Goal: Task Accomplishment & Management: Use online tool/utility

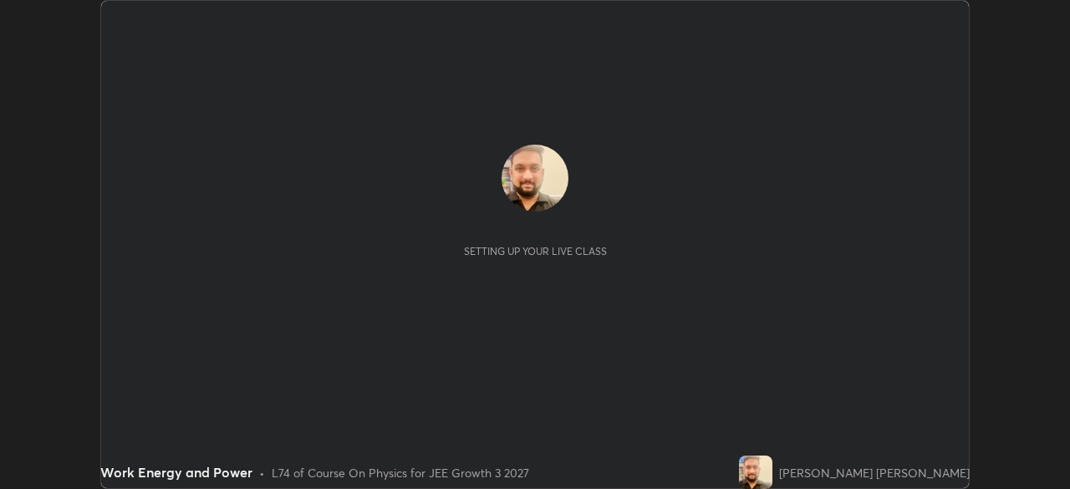
scroll to position [489, 1070]
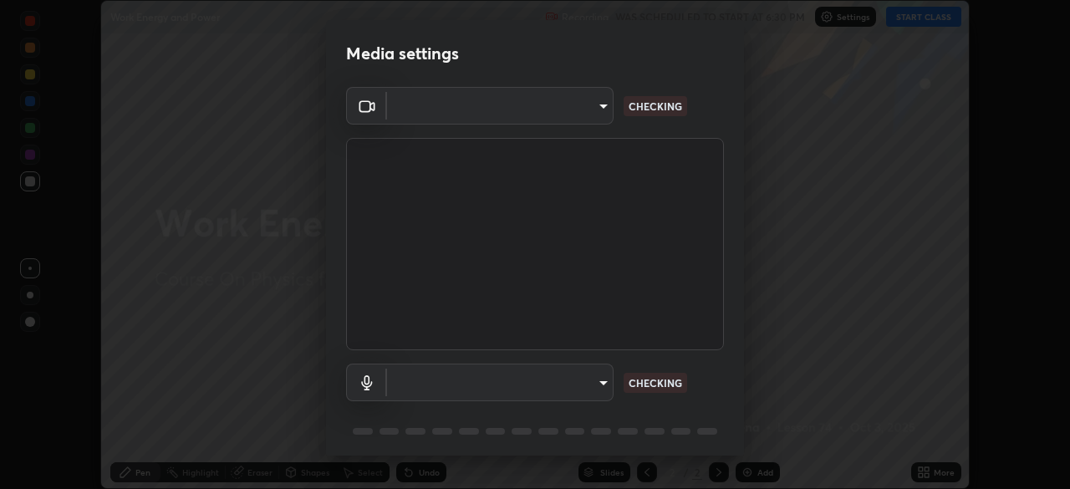
type input "0fc1d2ce570ea17243df697a3f24b6ca2eb9cfdb56cfc6cb30728fb274b290bd"
type input "50e15e7c7b0688550d99e0179e67c46fe135422abd25f9d0e1b7eaa3ce7df088"
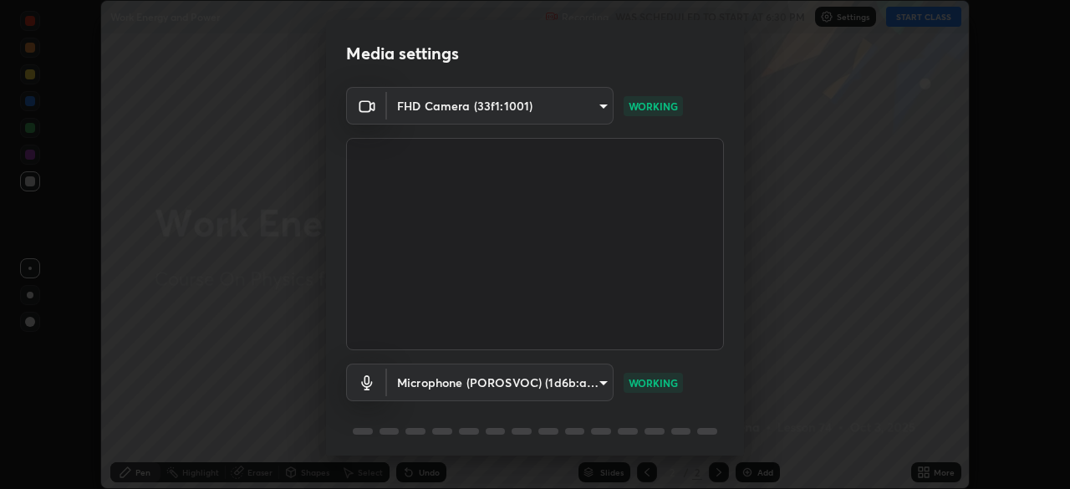
scroll to position [59, 0]
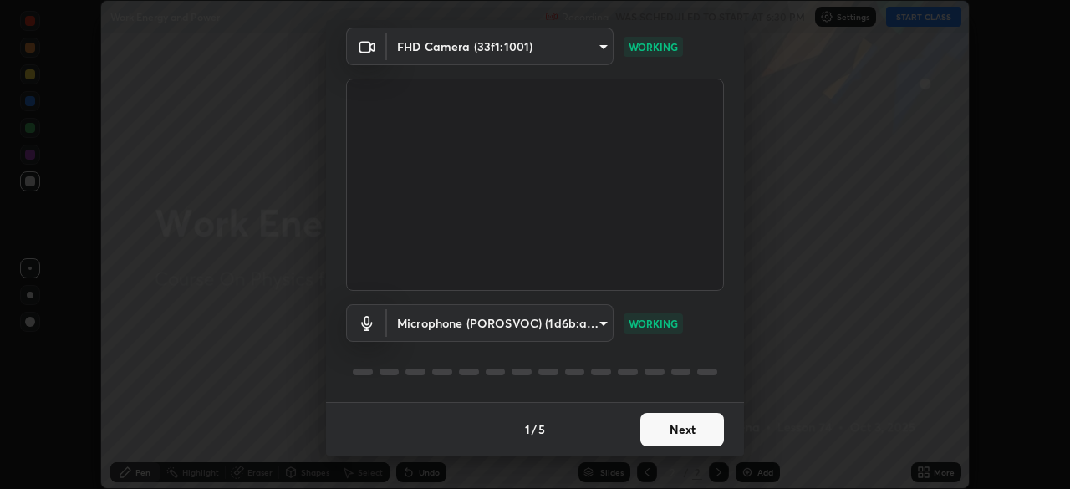
click at [659, 432] on button "Next" at bounding box center [683, 429] width 84 height 33
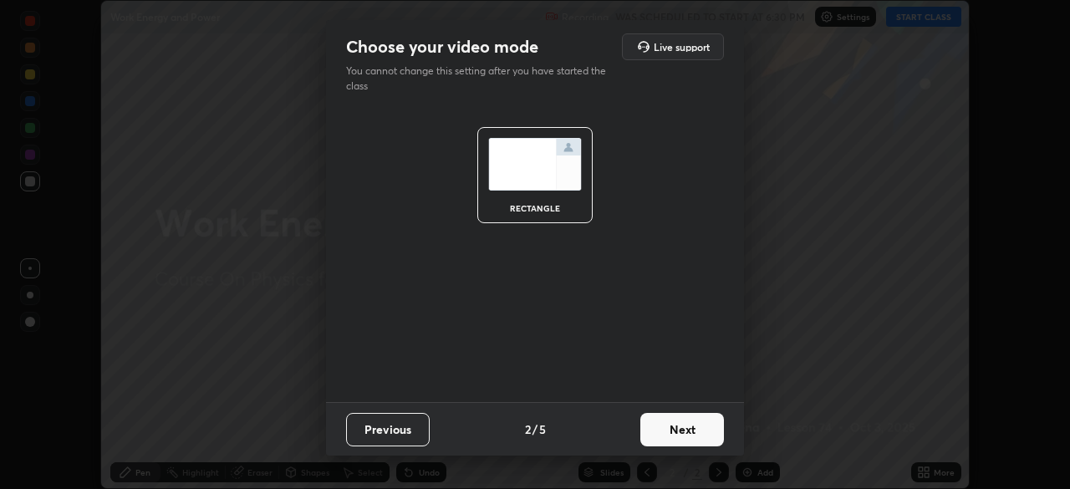
scroll to position [0, 0]
click at [676, 433] on button "Next" at bounding box center [683, 429] width 84 height 33
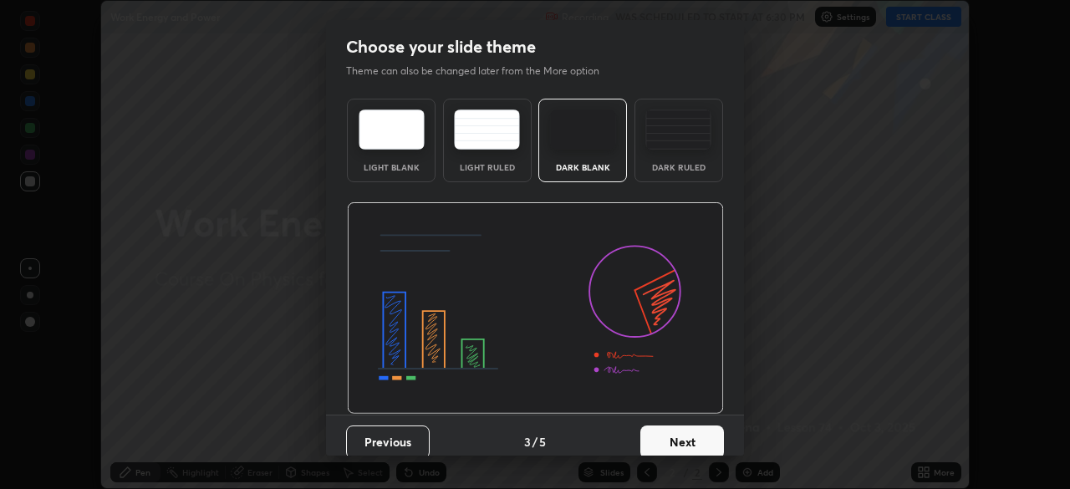
click at [672, 441] on button "Next" at bounding box center [683, 442] width 84 height 33
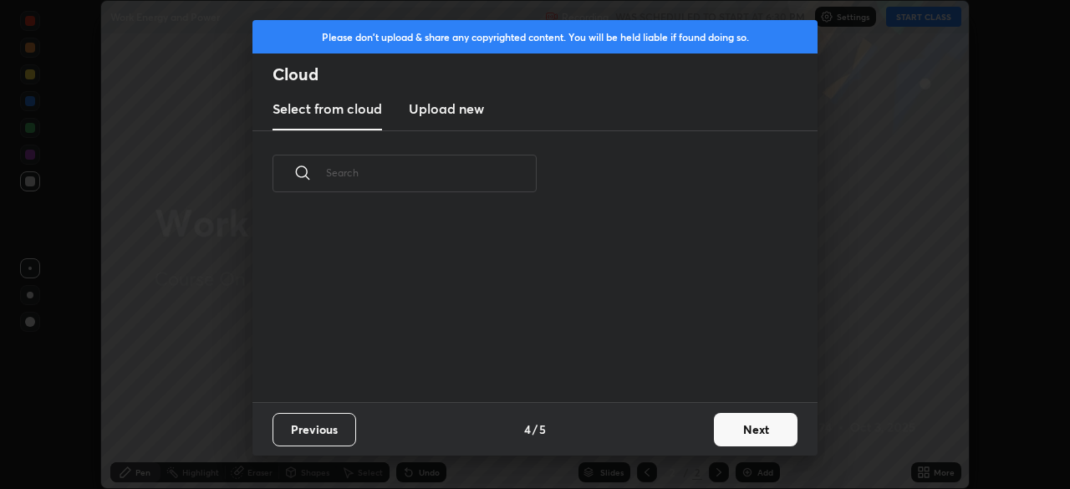
click at [731, 425] on button "Next" at bounding box center [756, 429] width 84 height 33
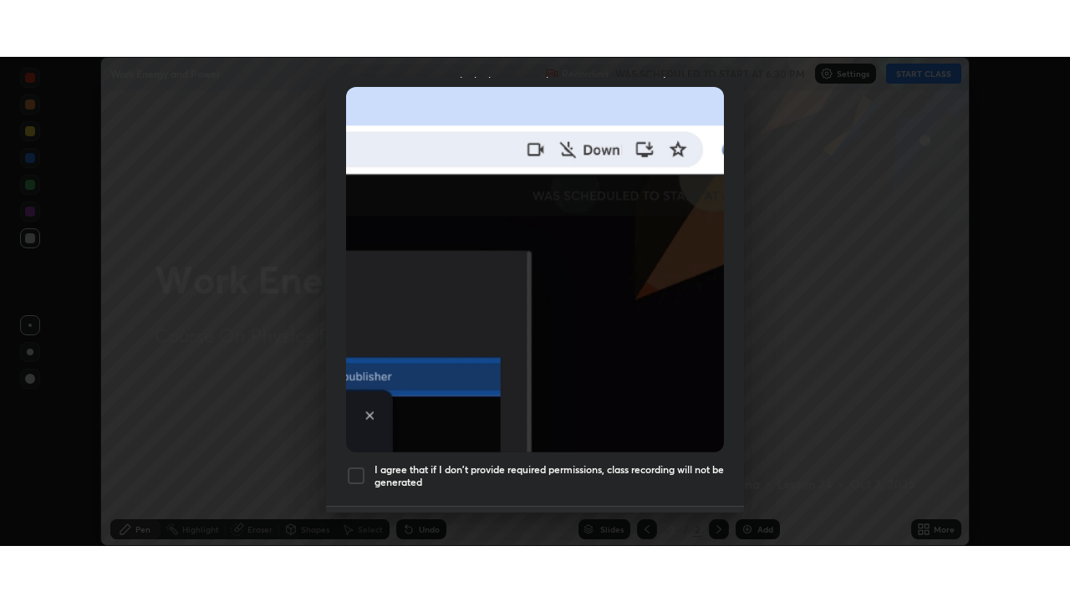
scroll to position [401, 0]
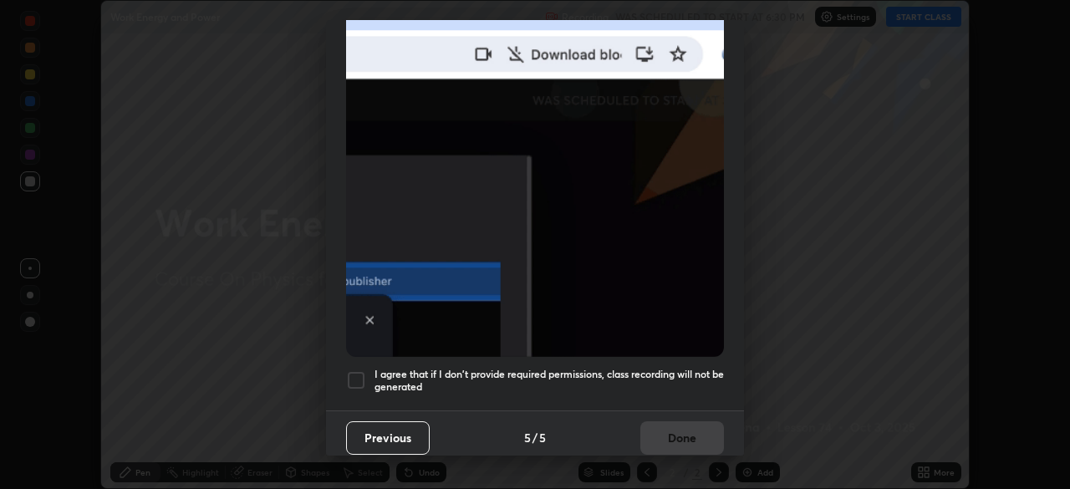
click at [589, 368] on h5 "I agree that if I don't provide required permissions, class recording will not …" at bounding box center [550, 381] width 350 height 26
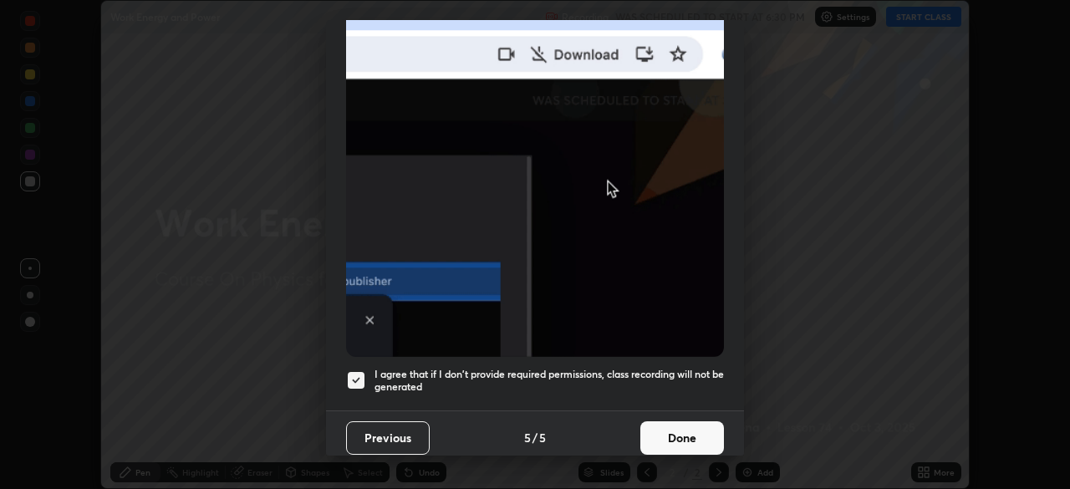
click at [665, 437] on button "Done" at bounding box center [683, 437] width 84 height 33
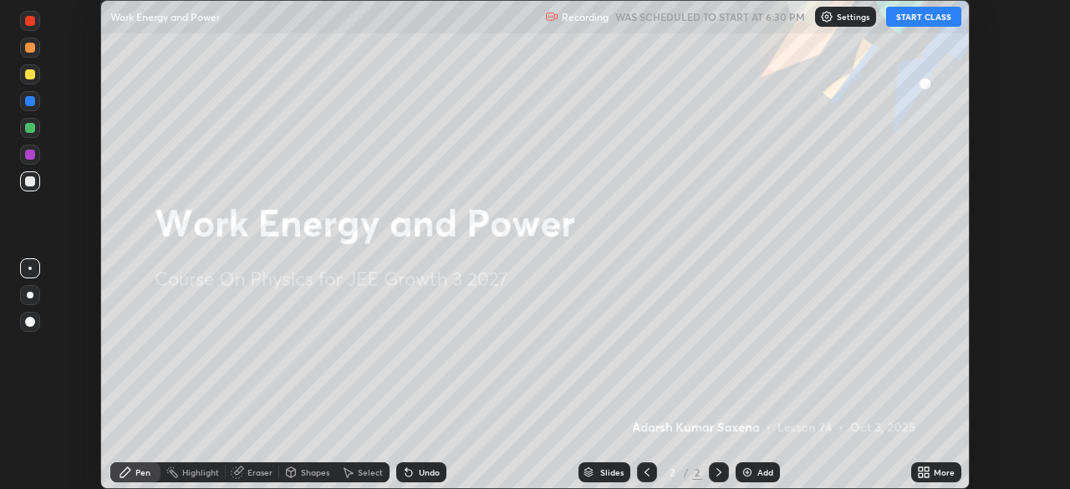
click at [921, 475] on icon at bounding box center [921, 475] width 4 height 4
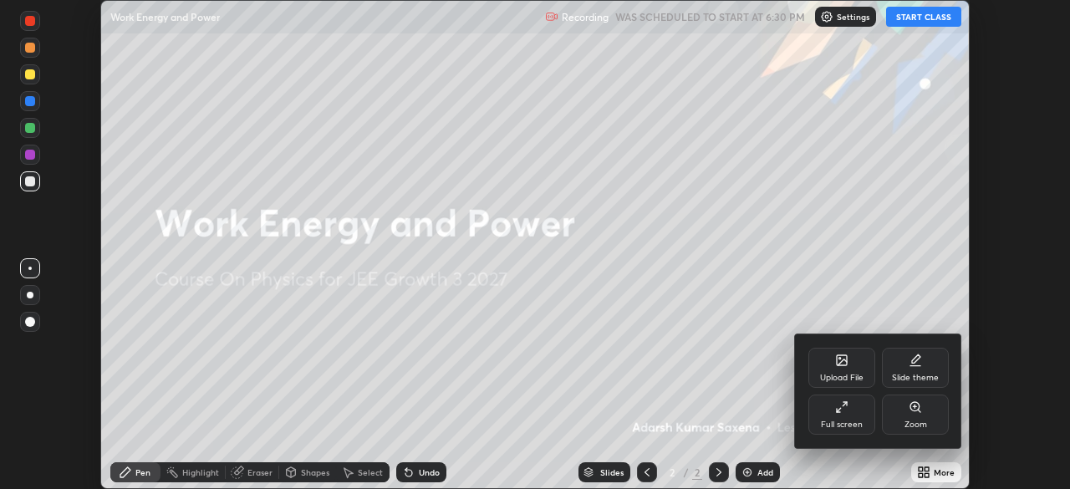
click at [837, 413] on icon at bounding box center [841, 407] width 13 height 13
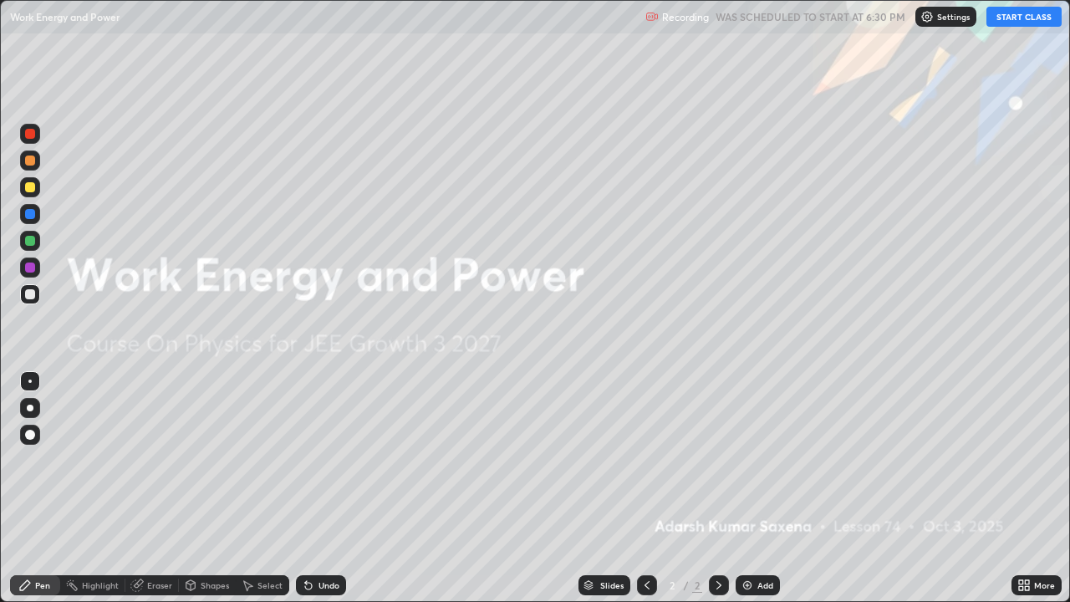
scroll to position [602, 1070]
click at [1022, 19] on button "START CLASS" at bounding box center [1024, 17] width 75 height 20
click at [753, 488] on div "Add" at bounding box center [758, 585] width 44 height 20
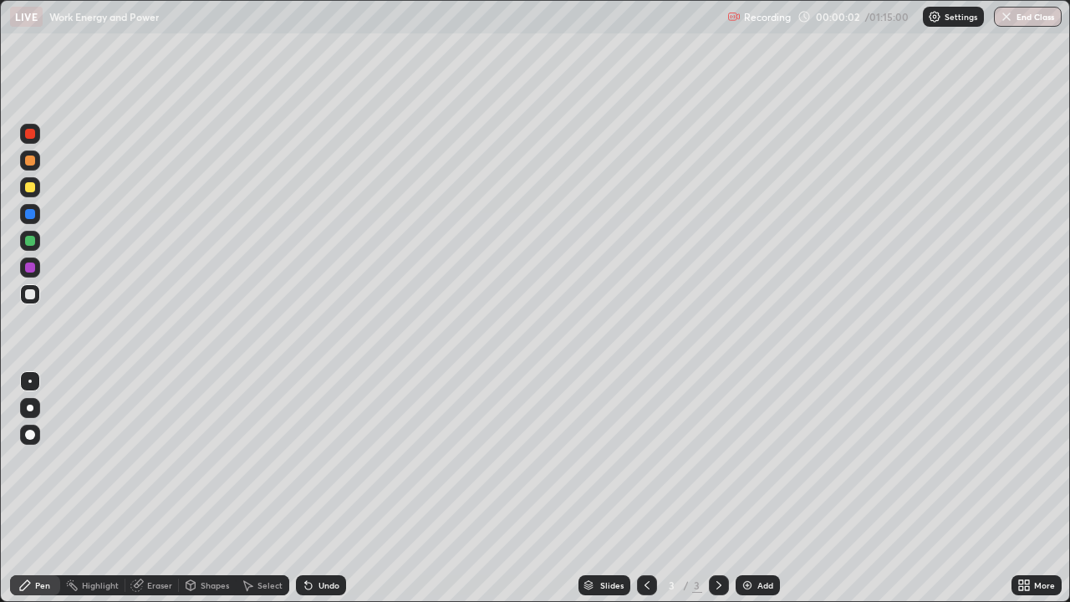
click at [29, 437] on div at bounding box center [30, 435] width 10 height 10
click at [27, 488] on icon at bounding box center [25, 585] width 10 height 10
click at [22, 488] on icon at bounding box center [25, 585] width 10 height 10
click at [29, 488] on div "Pen" at bounding box center [35, 585] width 50 height 20
click at [236, 488] on div "Select" at bounding box center [263, 585] width 54 height 20
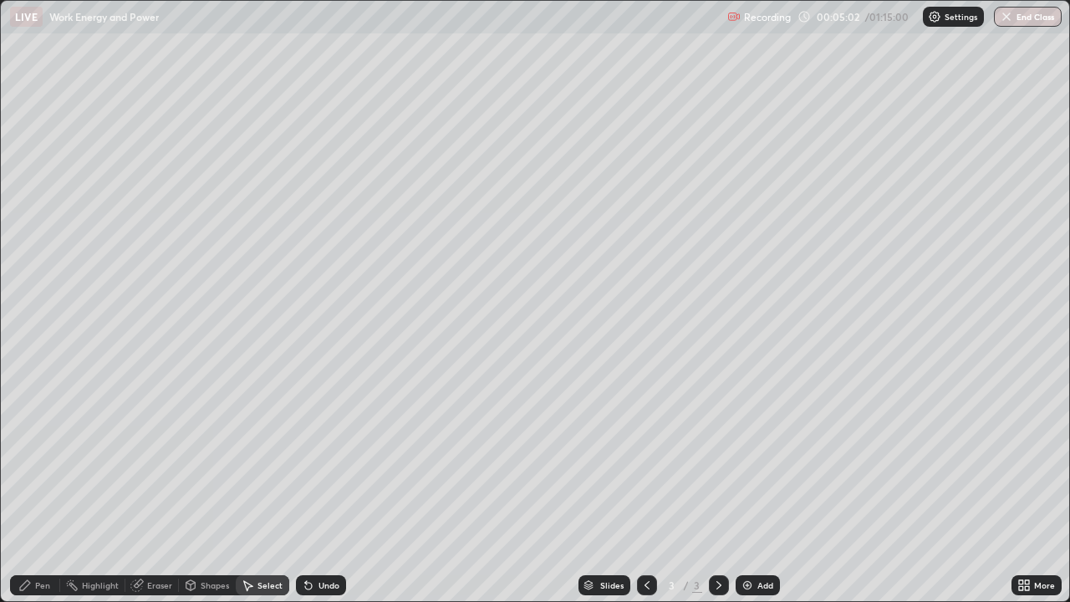
click at [208, 488] on div "Shapes" at bounding box center [215, 585] width 28 height 8
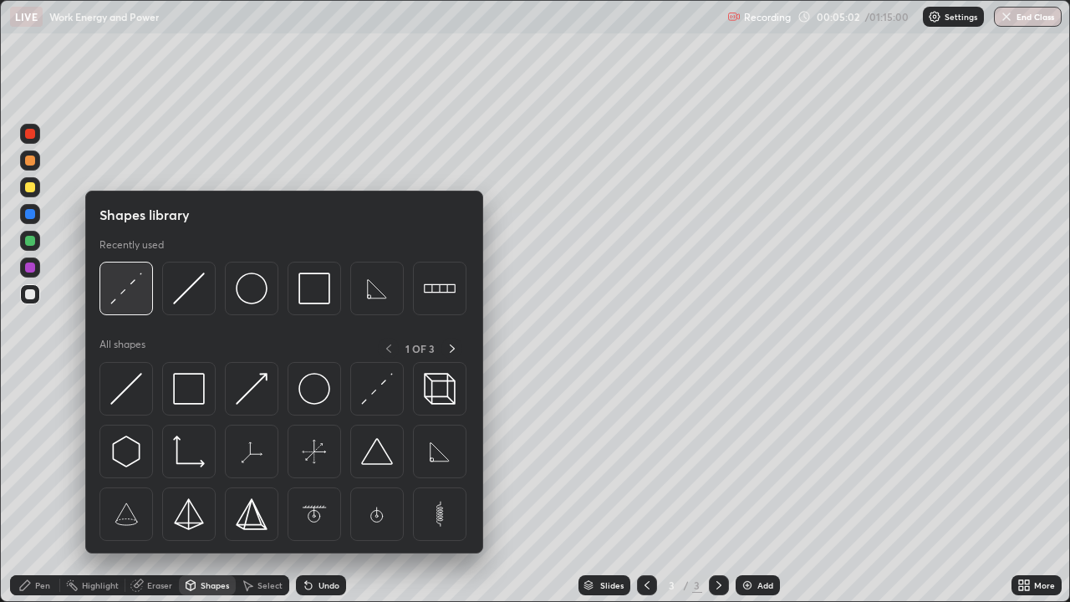
click at [140, 290] on img at bounding box center [126, 289] width 32 height 32
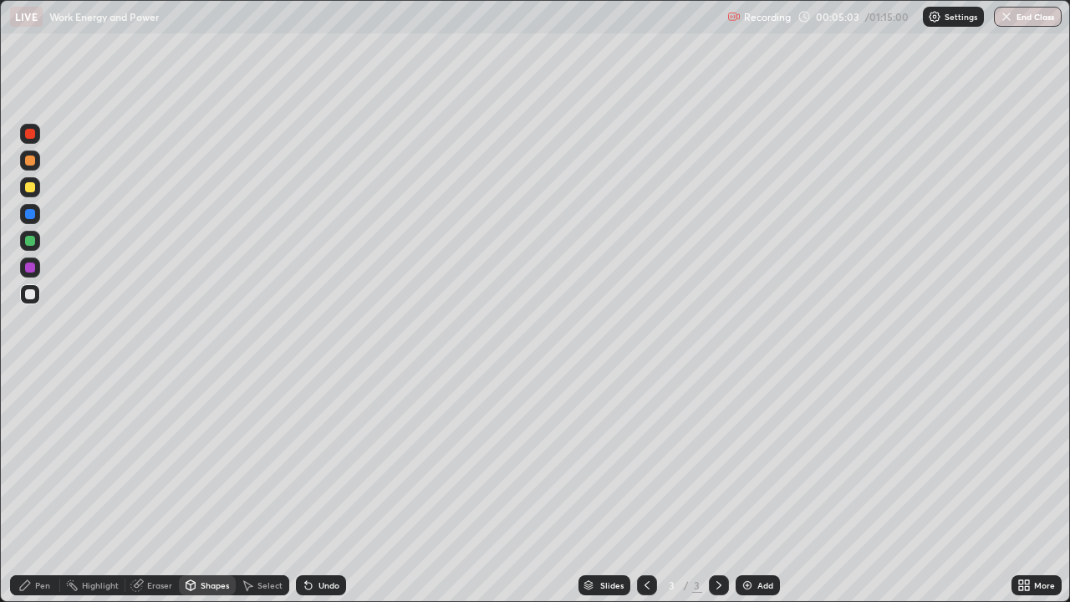
click at [33, 192] on div at bounding box center [30, 187] width 10 height 10
click at [214, 488] on div "Shapes" at bounding box center [207, 585] width 57 height 20
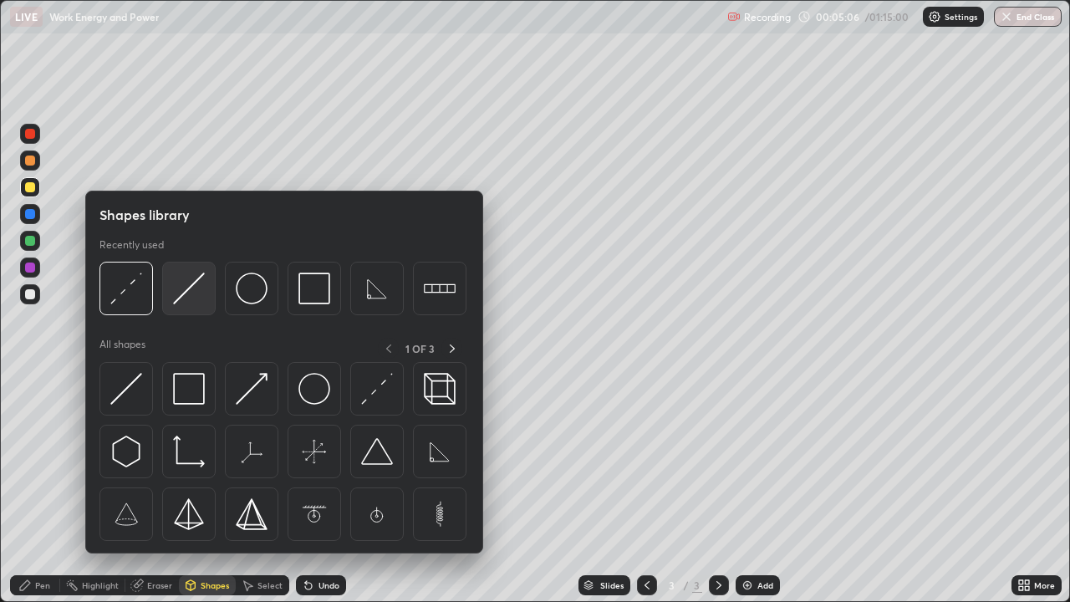
click at [193, 293] on img at bounding box center [189, 289] width 32 height 32
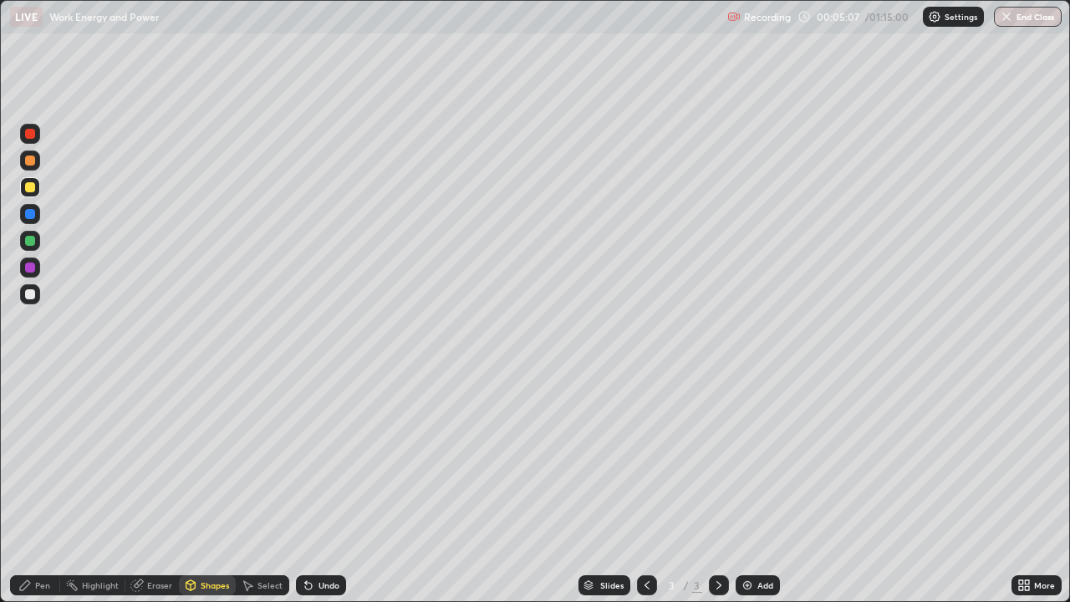
click at [33, 184] on div at bounding box center [30, 187] width 10 height 10
click at [33, 488] on div "Pen" at bounding box center [35, 585] width 50 height 20
click at [214, 488] on div "Shapes" at bounding box center [215, 585] width 28 height 8
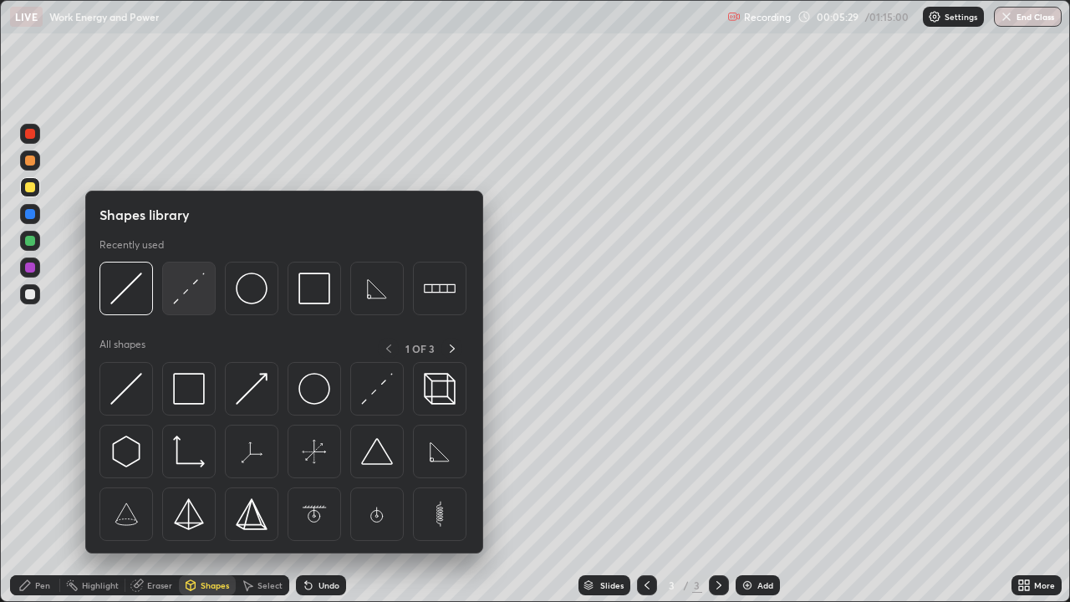
click at [190, 293] on img at bounding box center [189, 289] width 32 height 32
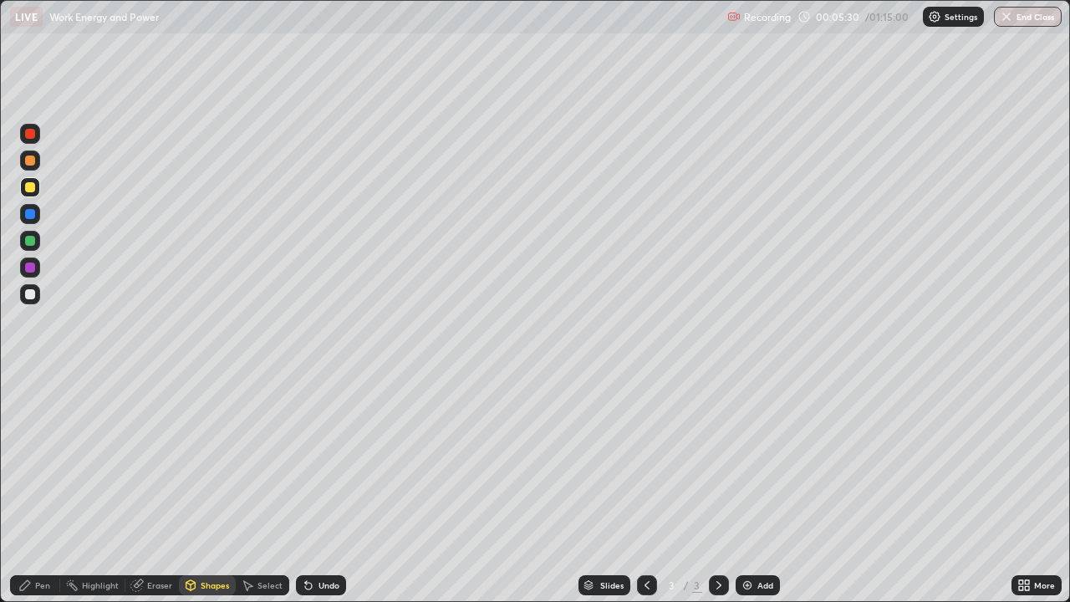
click at [37, 296] on div at bounding box center [30, 294] width 20 height 20
click at [32, 488] on icon at bounding box center [24, 585] width 13 height 13
click at [237, 488] on div "Select" at bounding box center [263, 585] width 54 height 20
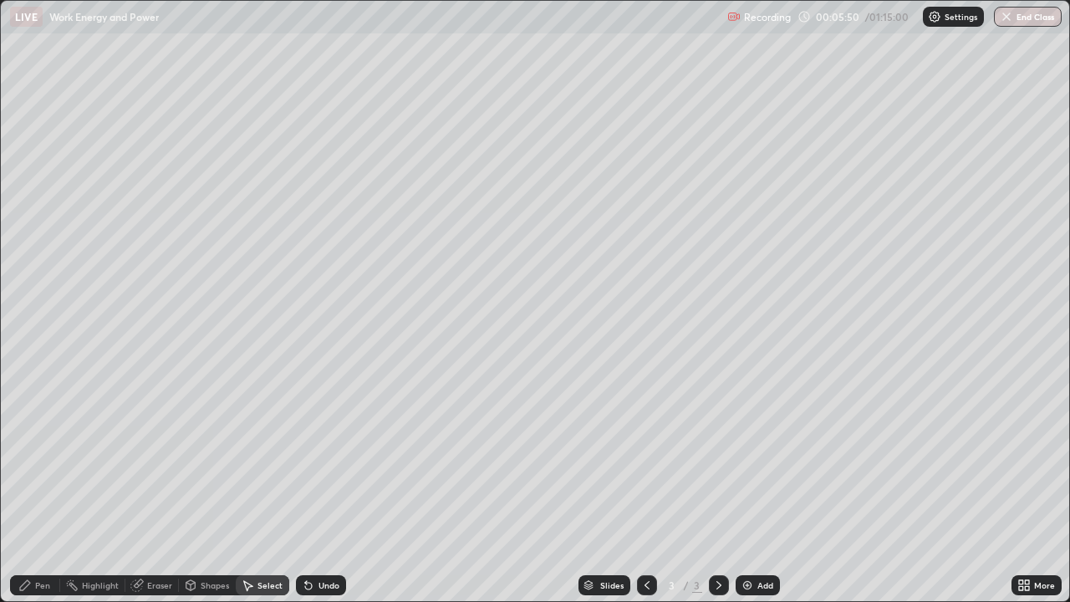
click at [207, 488] on div "Shapes" at bounding box center [215, 585] width 28 height 8
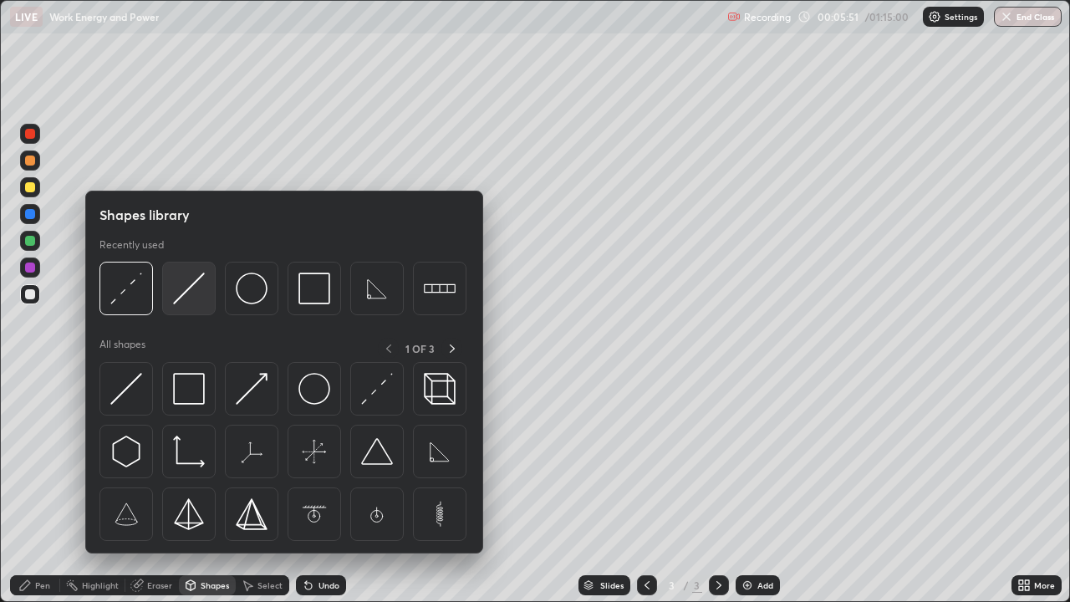
click at [197, 304] on img at bounding box center [189, 289] width 32 height 32
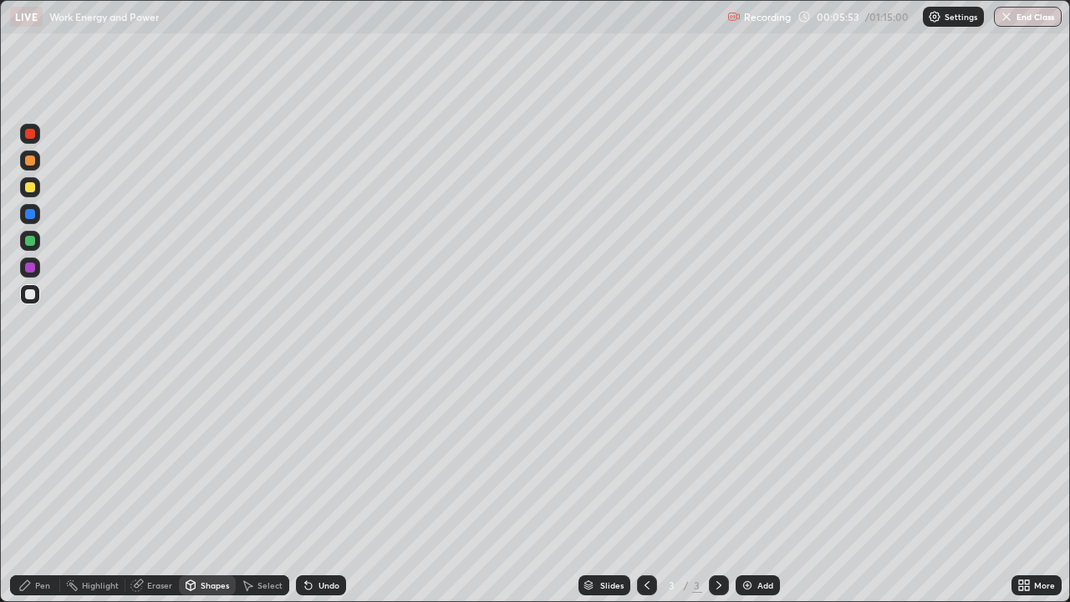
click at [42, 488] on div "Pen" at bounding box center [35, 585] width 50 height 20
click at [203, 488] on div "Shapes" at bounding box center [215, 585] width 28 height 8
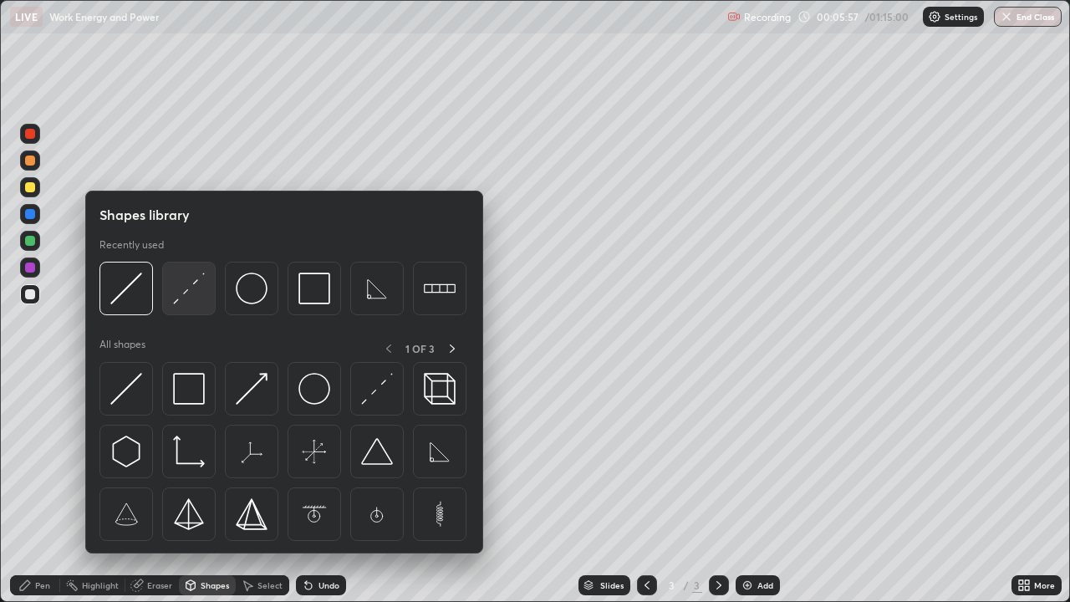
click at [196, 298] on img at bounding box center [189, 289] width 32 height 32
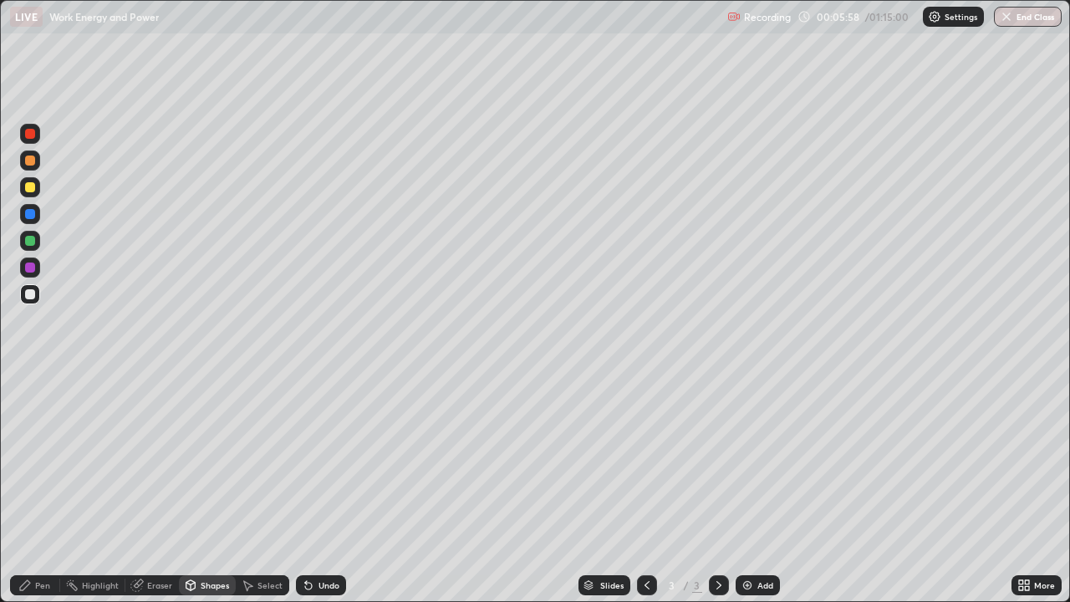
click at [28, 295] on div at bounding box center [30, 294] width 10 height 10
click at [28, 161] on div at bounding box center [30, 161] width 10 height 10
click at [36, 488] on div "Pen" at bounding box center [42, 585] width 15 height 8
click at [738, 488] on div "Add" at bounding box center [758, 585] width 44 height 20
click at [28, 294] on div at bounding box center [30, 294] width 10 height 10
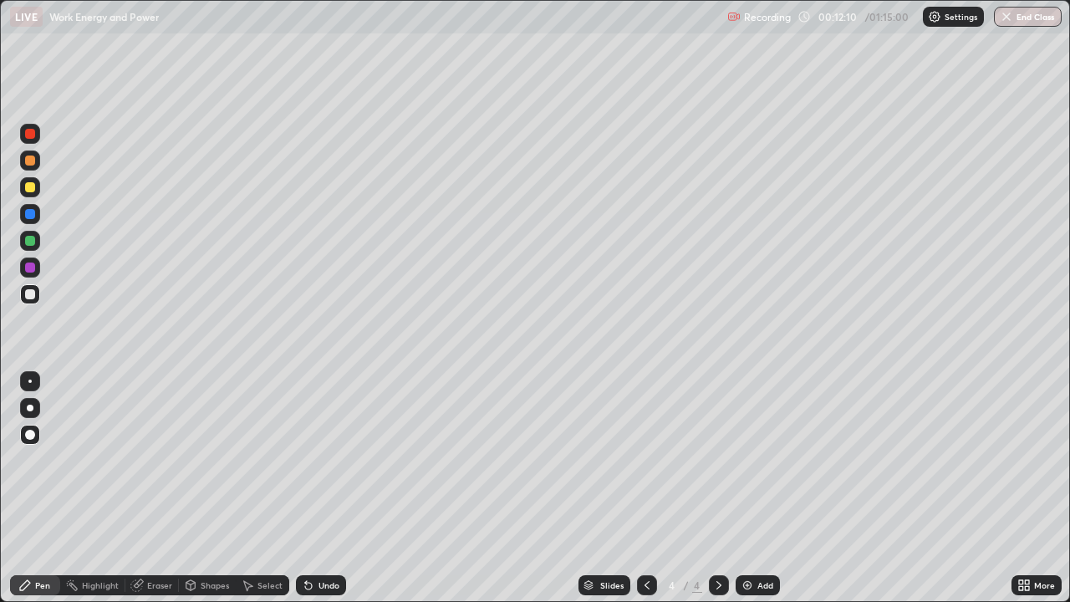
click at [26, 488] on icon at bounding box center [25, 585] width 10 height 10
click at [214, 488] on div "Shapes" at bounding box center [215, 585] width 28 height 8
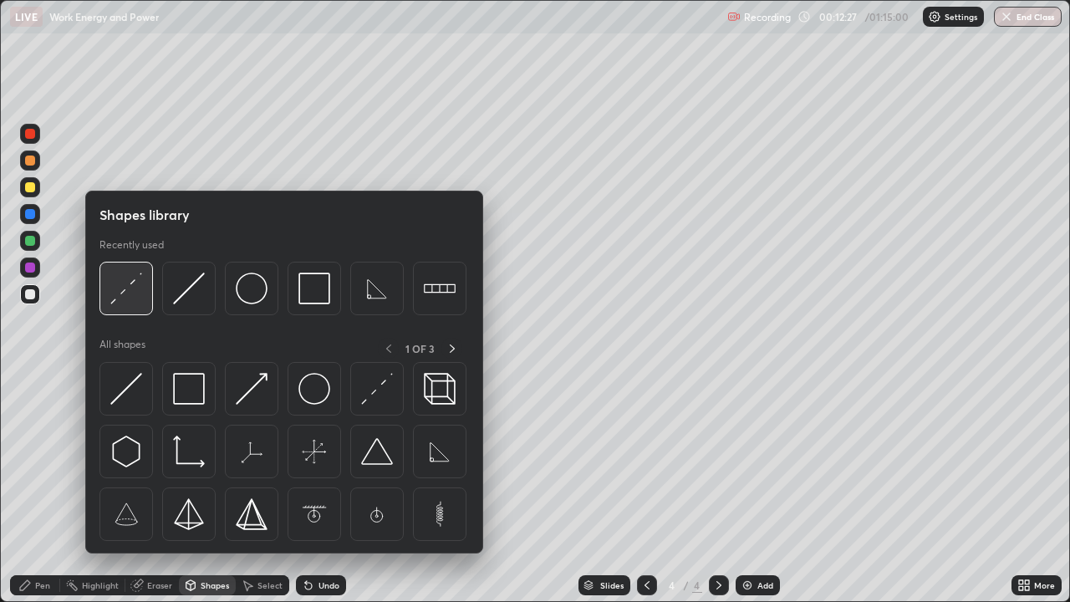
click at [124, 301] on img at bounding box center [126, 289] width 32 height 32
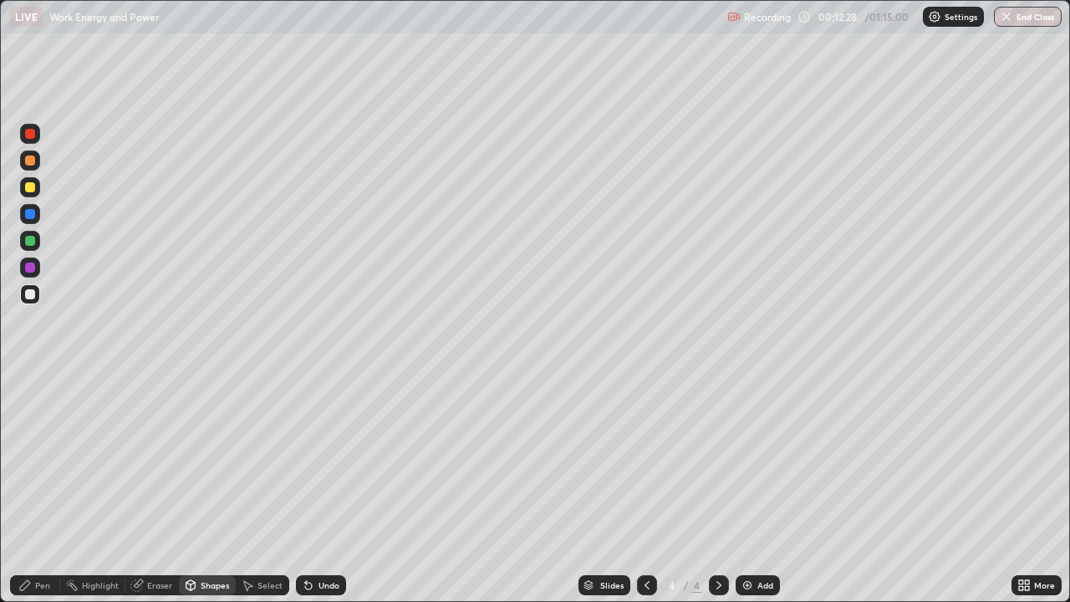
click at [34, 488] on div "Pen" at bounding box center [35, 585] width 50 height 20
click at [324, 488] on div "Undo" at bounding box center [329, 585] width 21 height 8
click at [328, 488] on div "Undo" at bounding box center [329, 585] width 21 height 8
click at [212, 488] on div "Shapes" at bounding box center [215, 585] width 28 height 8
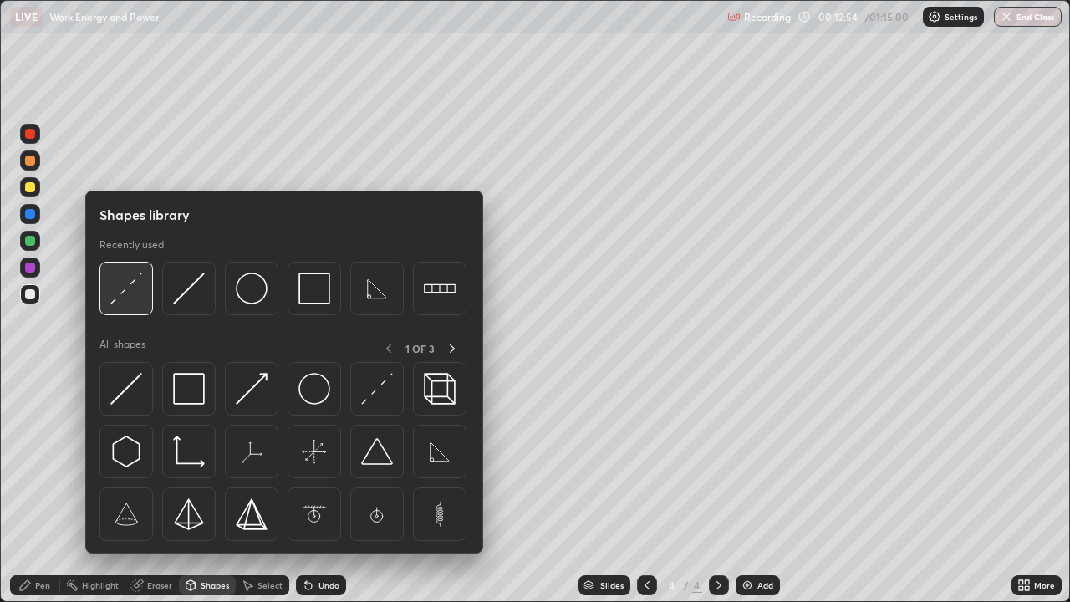
click at [135, 294] on img at bounding box center [126, 289] width 32 height 32
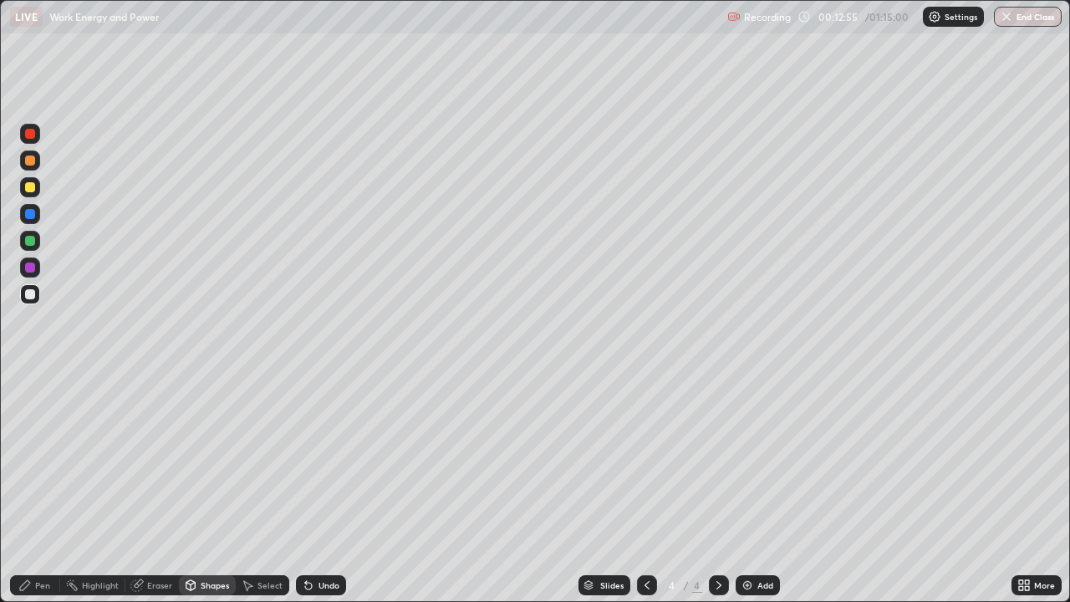
click at [36, 186] on div at bounding box center [30, 187] width 20 height 20
click at [202, 488] on div "Shapes" at bounding box center [207, 585] width 57 height 20
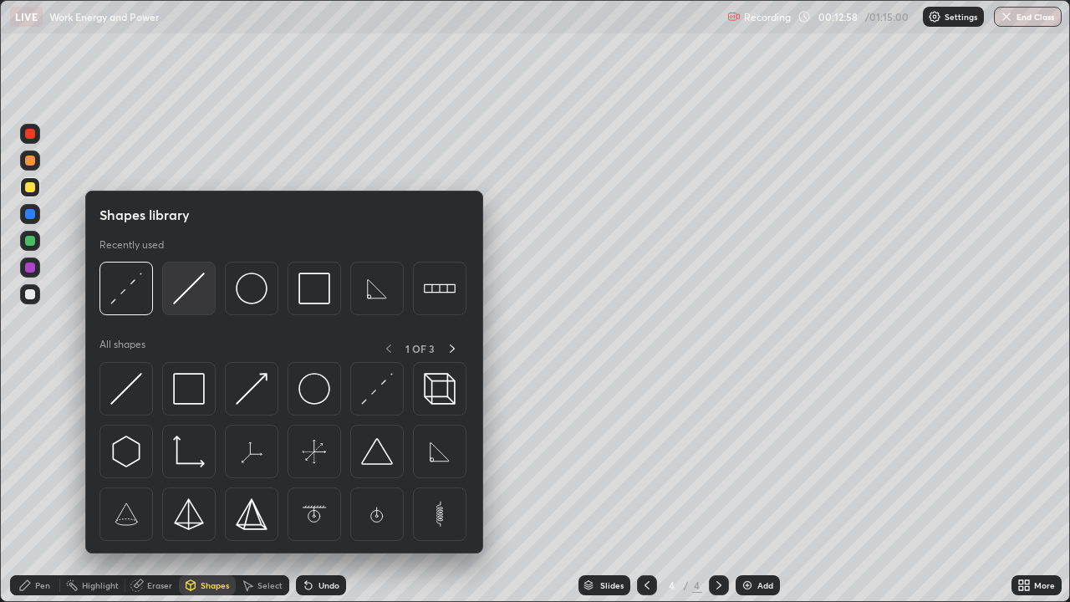
click at [199, 294] on img at bounding box center [189, 289] width 32 height 32
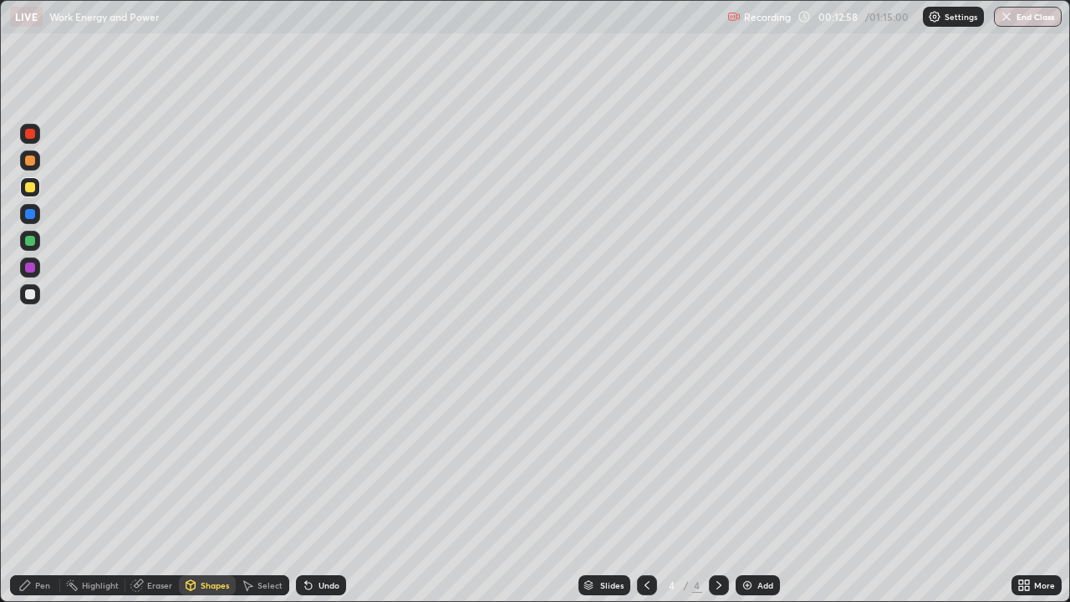
click at [30, 300] on div at bounding box center [30, 294] width 20 height 20
click at [38, 488] on div "Pen" at bounding box center [42, 585] width 15 height 8
click at [209, 488] on div "Shapes" at bounding box center [215, 585] width 28 height 8
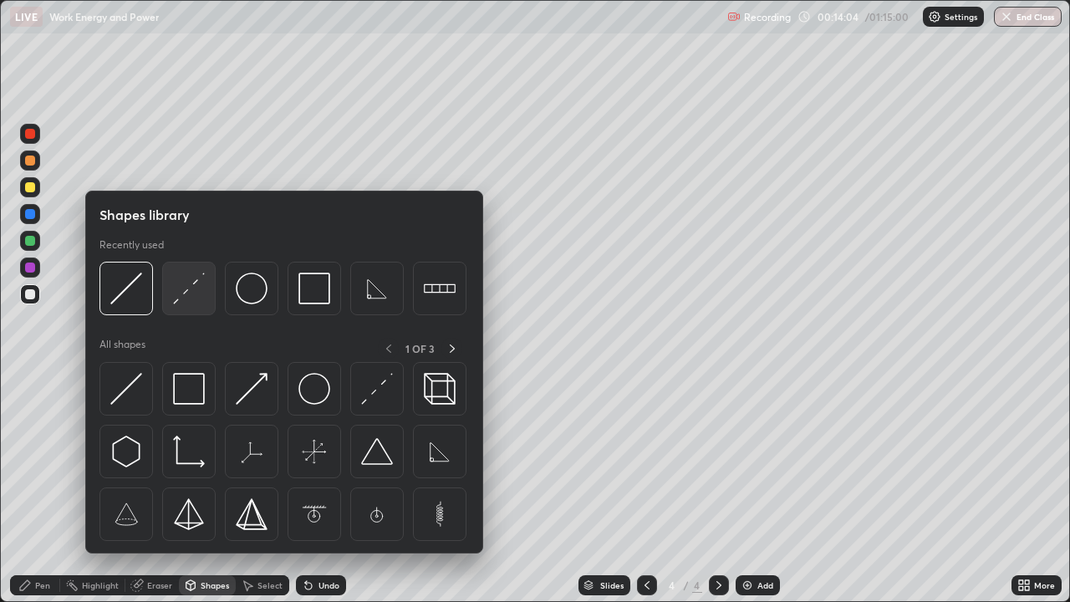
click at [194, 289] on img at bounding box center [189, 289] width 32 height 32
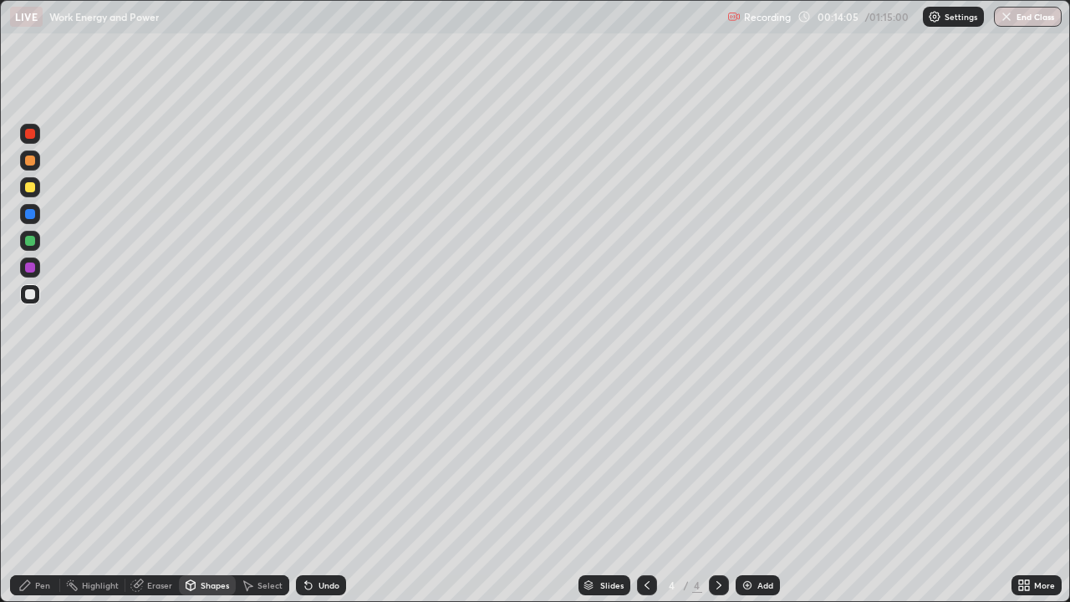
click at [29, 191] on div at bounding box center [30, 187] width 10 height 10
click at [31, 488] on icon at bounding box center [24, 585] width 13 height 13
click at [34, 488] on div "Pen" at bounding box center [35, 585] width 50 height 20
click at [216, 488] on div "Shapes" at bounding box center [215, 585] width 28 height 8
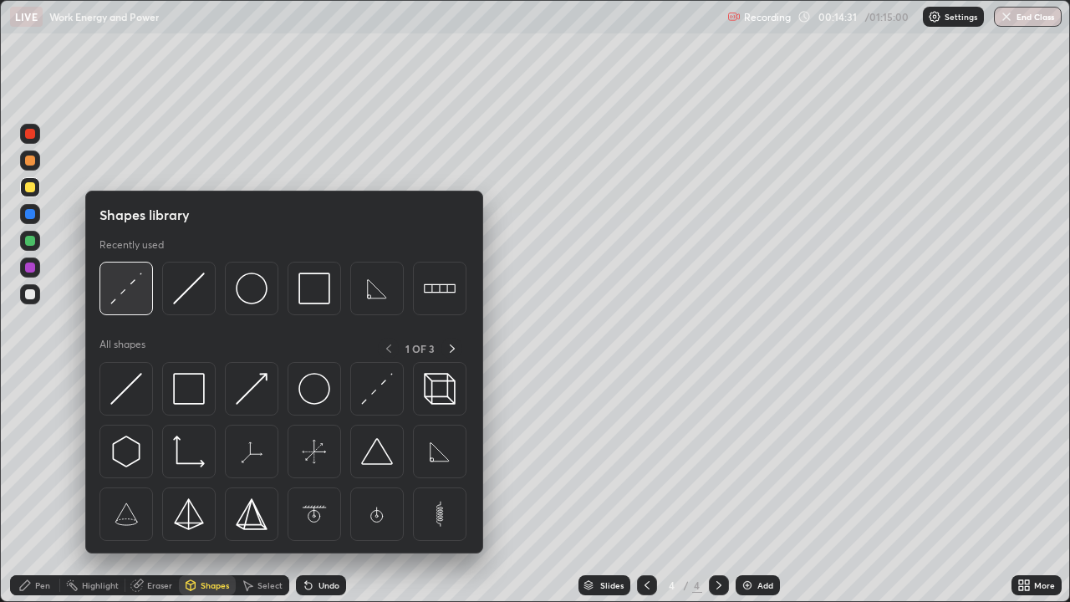
click at [131, 291] on img at bounding box center [126, 289] width 32 height 32
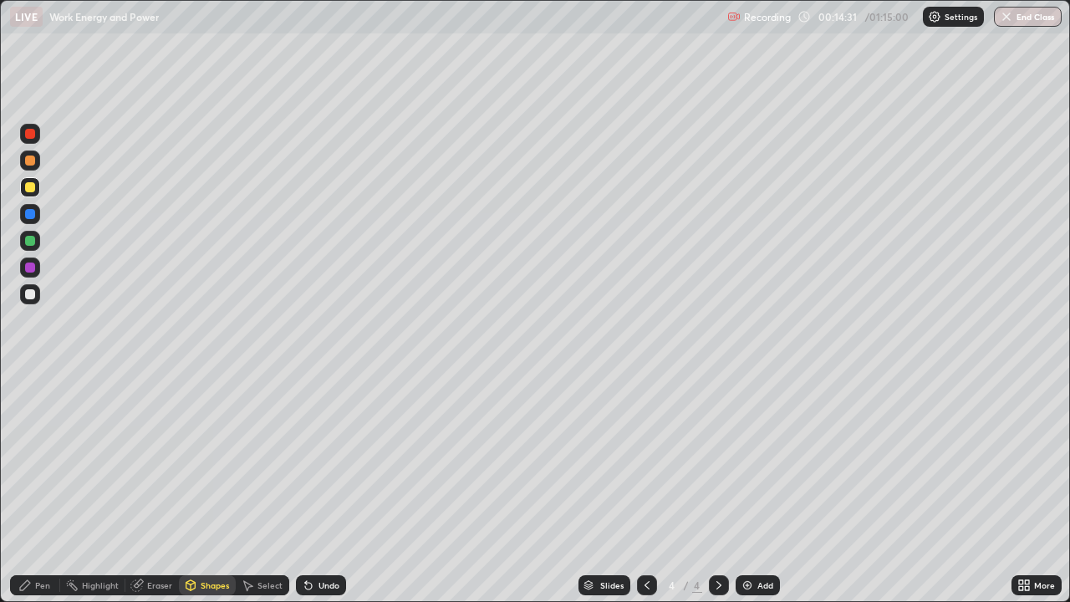
click at [37, 304] on div at bounding box center [30, 294] width 20 height 27
click at [49, 488] on div "Pen" at bounding box center [42, 585] width 15 height 8
click at [327, 488] on div "Undo" at bounding box center [329, 585] width 21 height 8
click at [328, 488] on div "Undo" at bounding box center [329, 585] width 21 height 8
click at [325, 488] on div "Undo" at bounding box center [329, 585] width 21 height 8
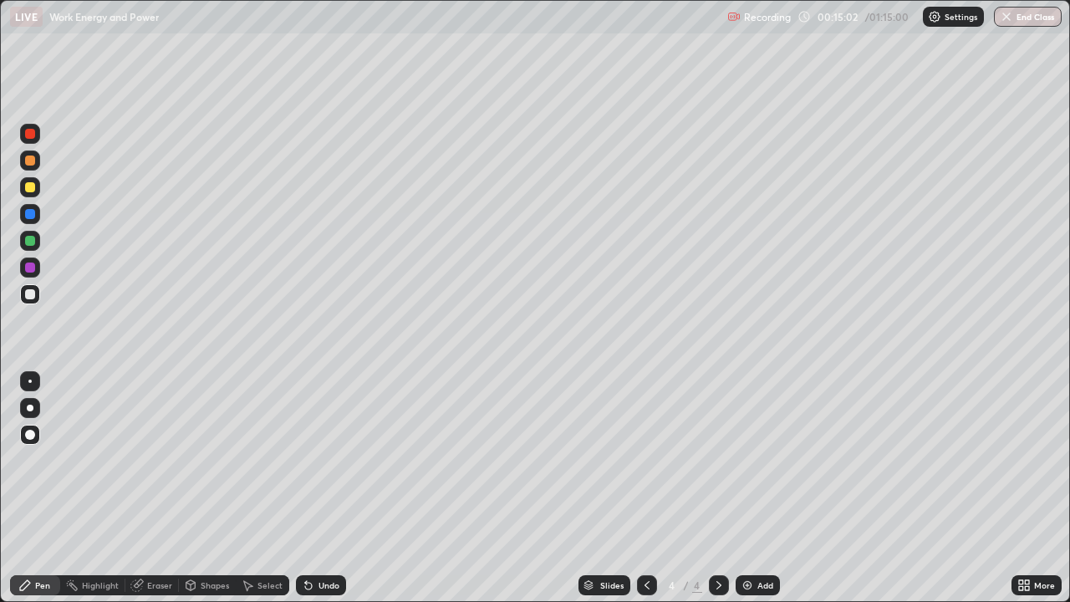
click at [319, 488] on div "Undo" at bounding box center [329, 585] width 21 height 8
click at [318, 488] on div "Undo" at bounding box center [321, 585] width 50 height 20
click at [200, 488] on div "Shapes" at bounding box center [207, 585] width 57 height 20
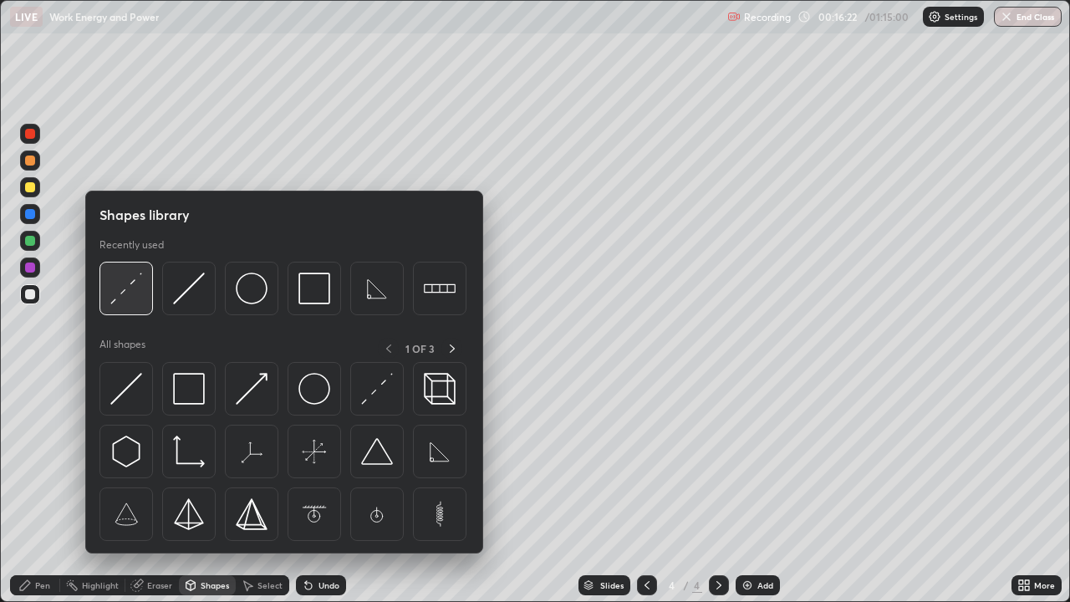
click at [130, 291] on img at bounding box center [126, 289] width 32 height 32
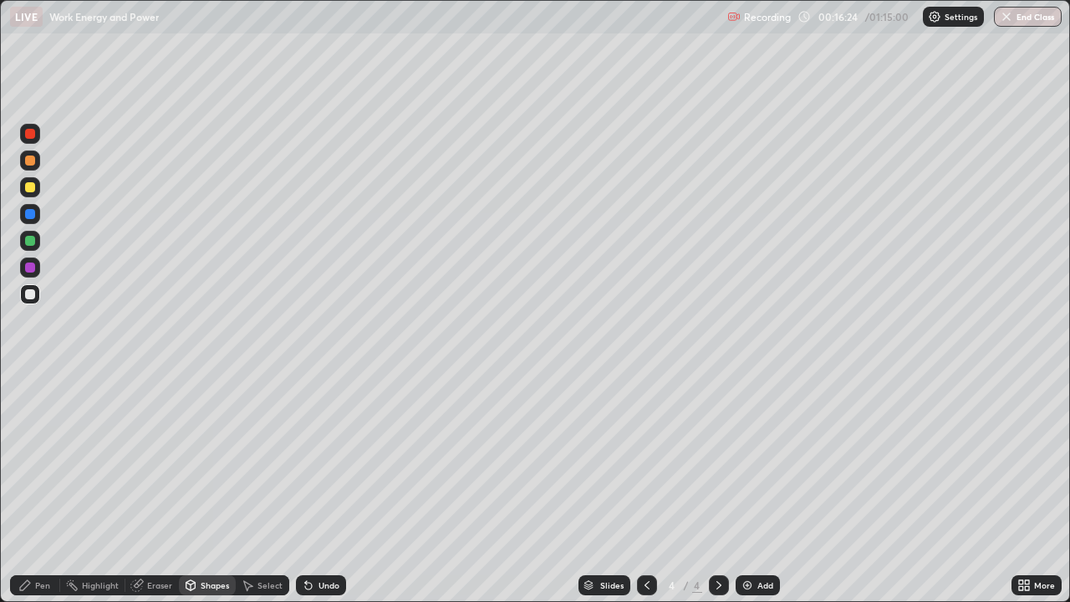
click at [44, 488] on div "Pen" at bounding box center [42, 585] width 15 height 8
click at [205, 488] on div "Shapes" at bounding box center [207, 585] width 57 height 20
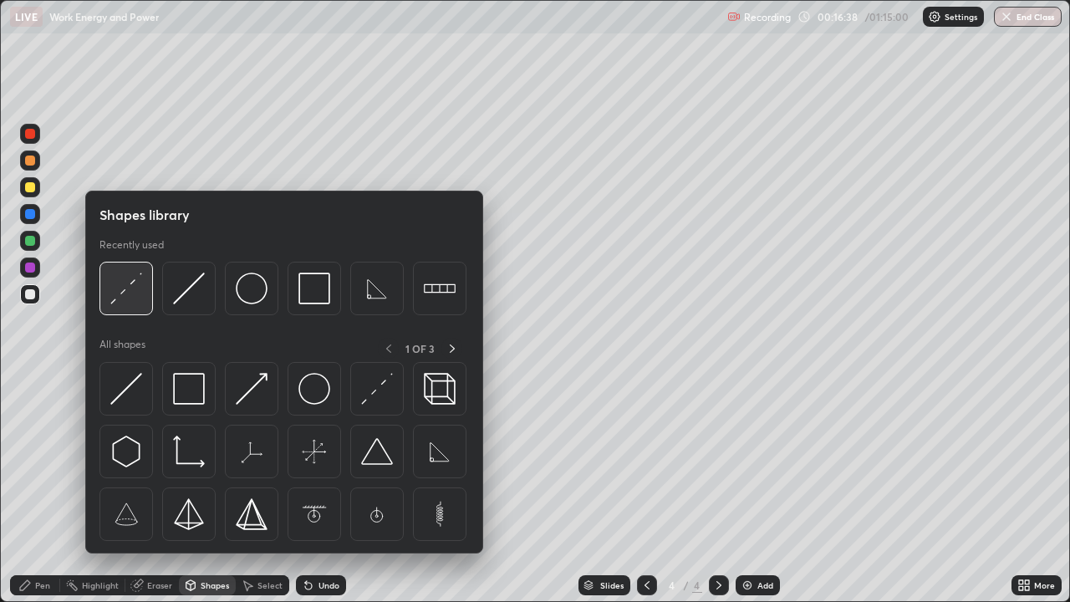
click at [127, 299] on img at bounding box center [126, 289] width 32 height 32
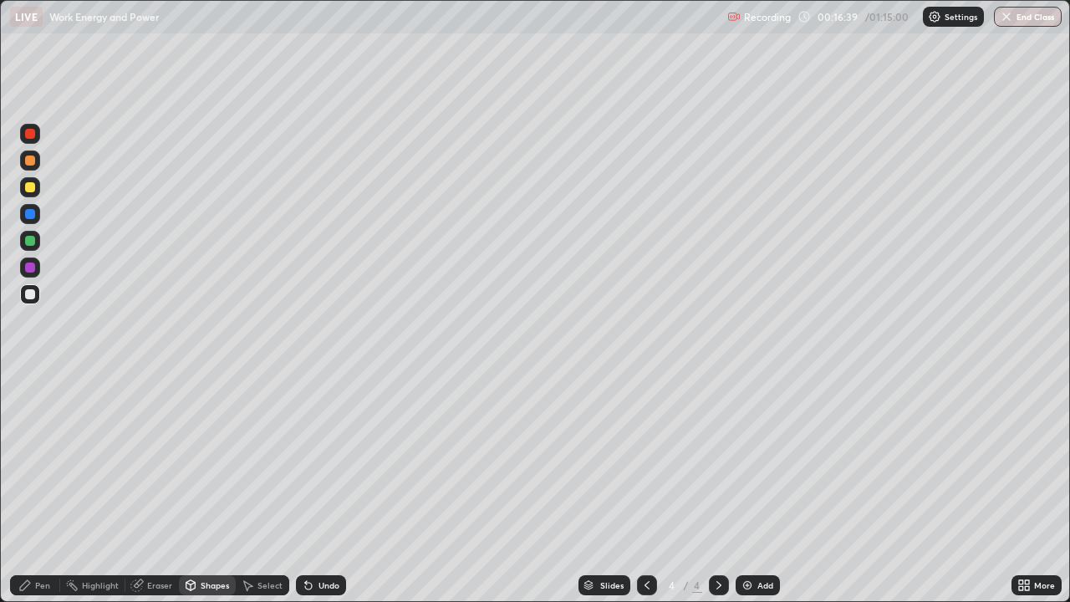
click at [33, 184] on div at bounding box center [30, 187] width 10 height 10
click at [33, 488] on div "Pen" at bounding box center [35, 585] width 50 height 20
click at [320, 488] on div "Undo" at bounding box center [321, 585] width 50 height 20
click at [321, 488] on div "Undo" at bounding box center [321, 585] width 50 height 20
click at [324, 488] on div "Undo" at bounding box center [321, 585] width 50 height 20
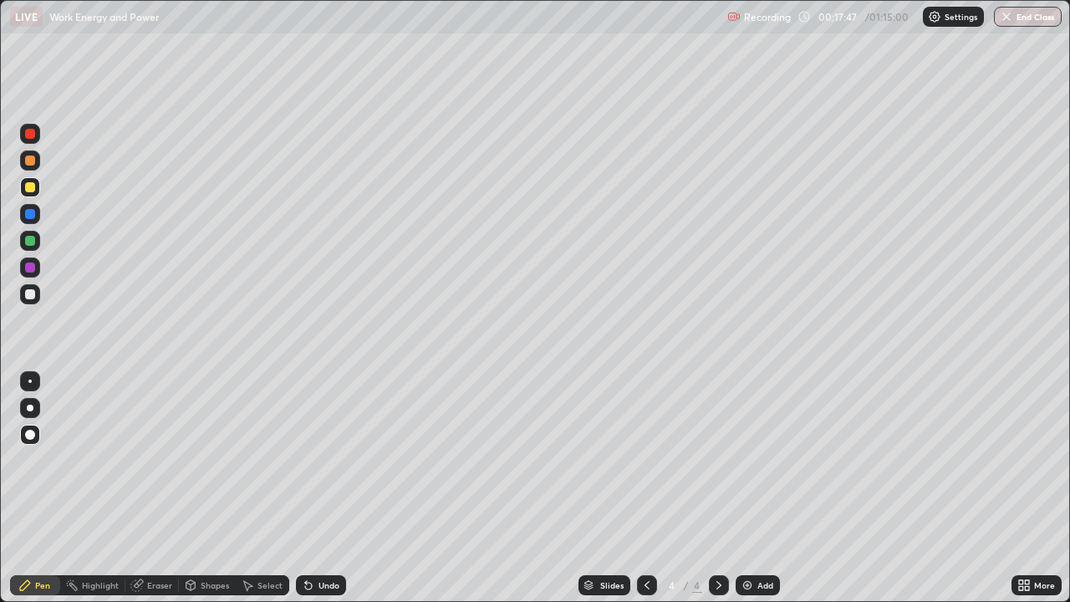
click at [324, 488] on div "Undo" at bounding box center [329, 585] width 21 height 8
click at [321, 488] on div "Undo" at bounding box center [321, 585] width 50 height 20
click at [205, 488] on div "Shapes" at bounding box center [207, 585] width 57 height 20
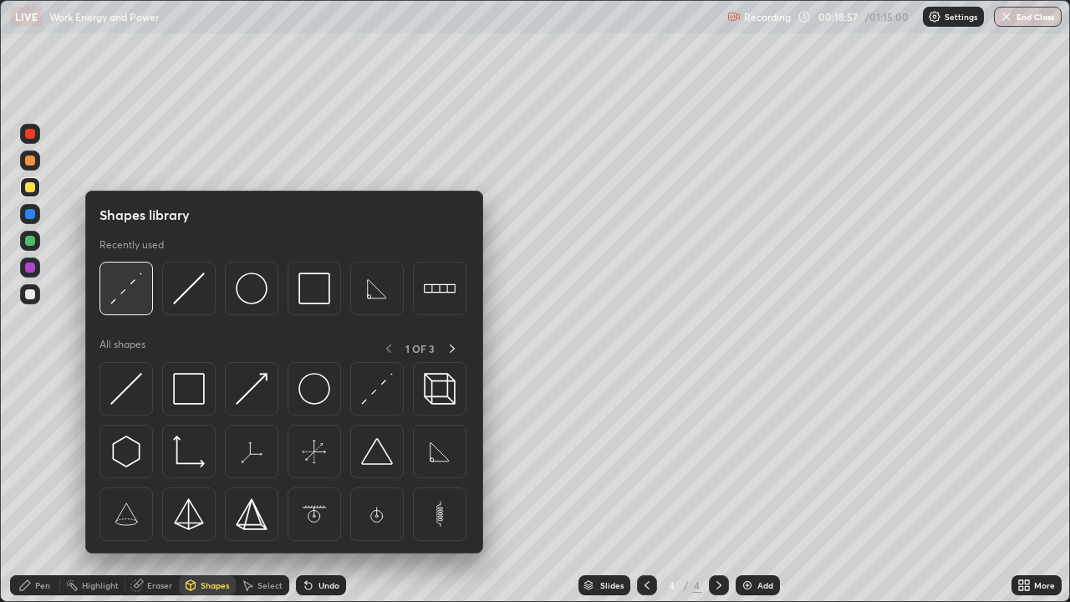
click at [120, 301] on img at bounding box center [126, 289] width 32 height 32
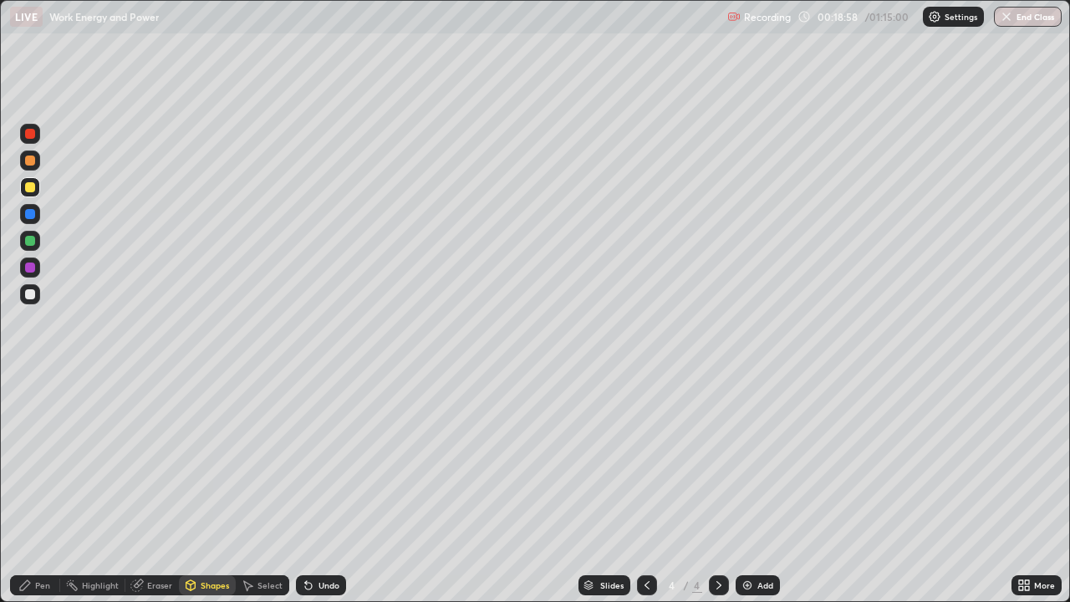
click at [30, 295] on div at bounding box center [30, 294] width 10 height 10
click at [29, 488] on icon at bounding box center [24, 585] width 13 height 13
click at [641, 488] on icon at bounding box center [647, 585] width 13 height 13
click at [715, 488] on icon at bounding box center [719, 585] width 13 height 13
click at [754, 488] on div "Add" at bounding box center [758, 585] width 44 height 20
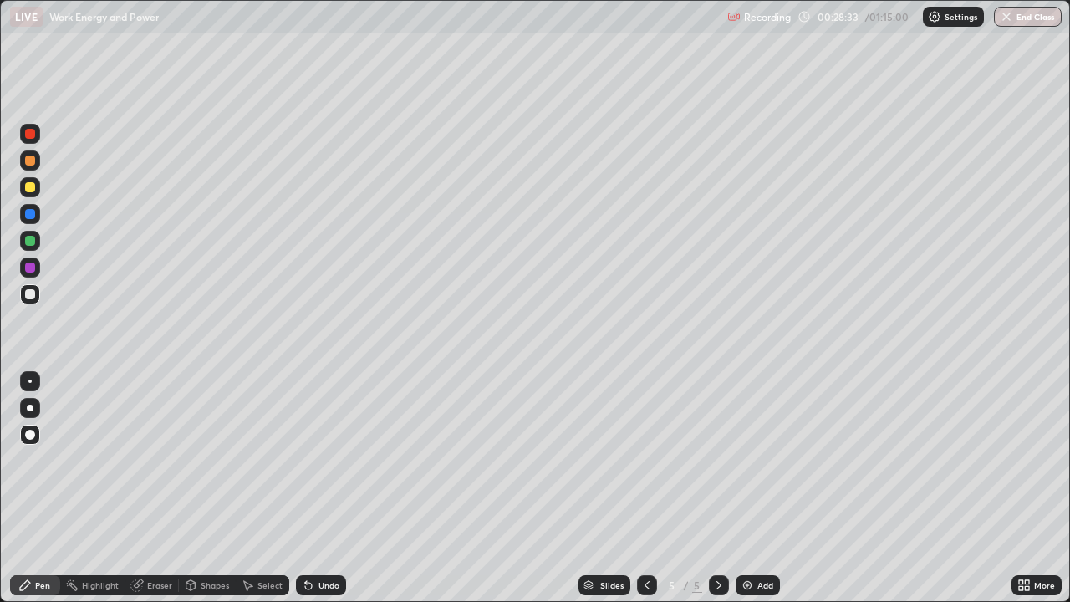
click at [204, 488] on div "Shapes" at bounding box center [215, 585] width 28 height 8
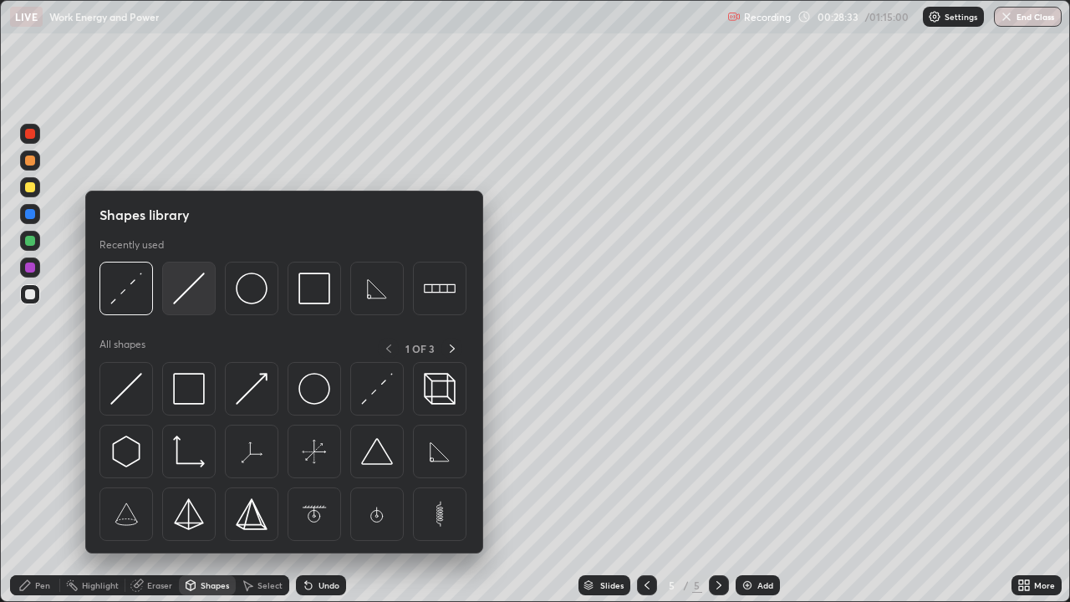
click at [187, 304] on img at bounding box center [189, 289] width 32 height 32
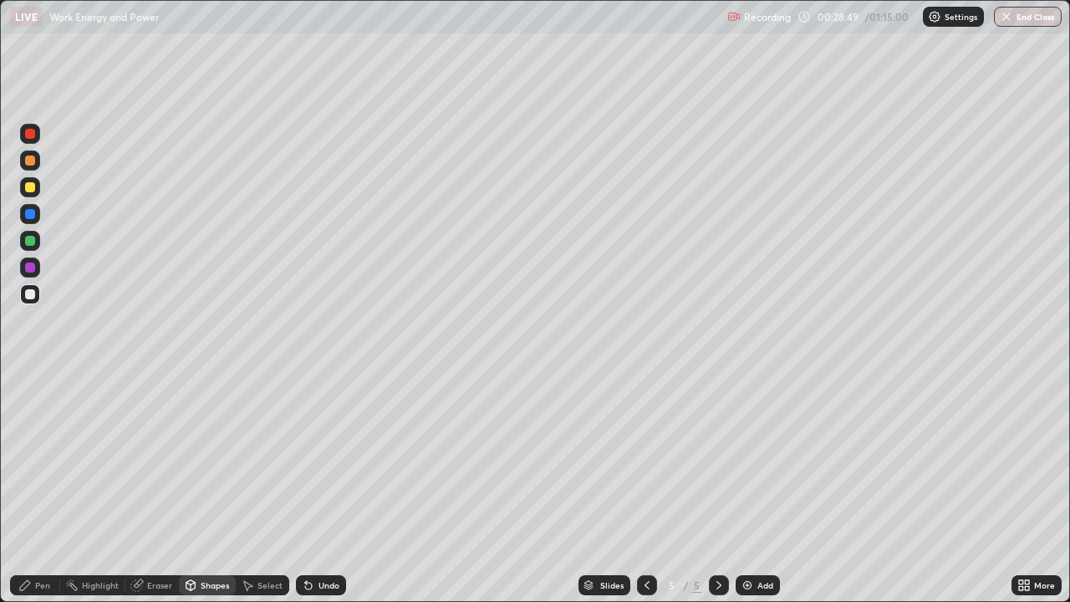
click at [47, 488] on div "Pen" at bounding box center [35, 585] width 50 height 20
click at [203, 488] on div "Shapes" at bounding box center [215, 585] width 28 height 8
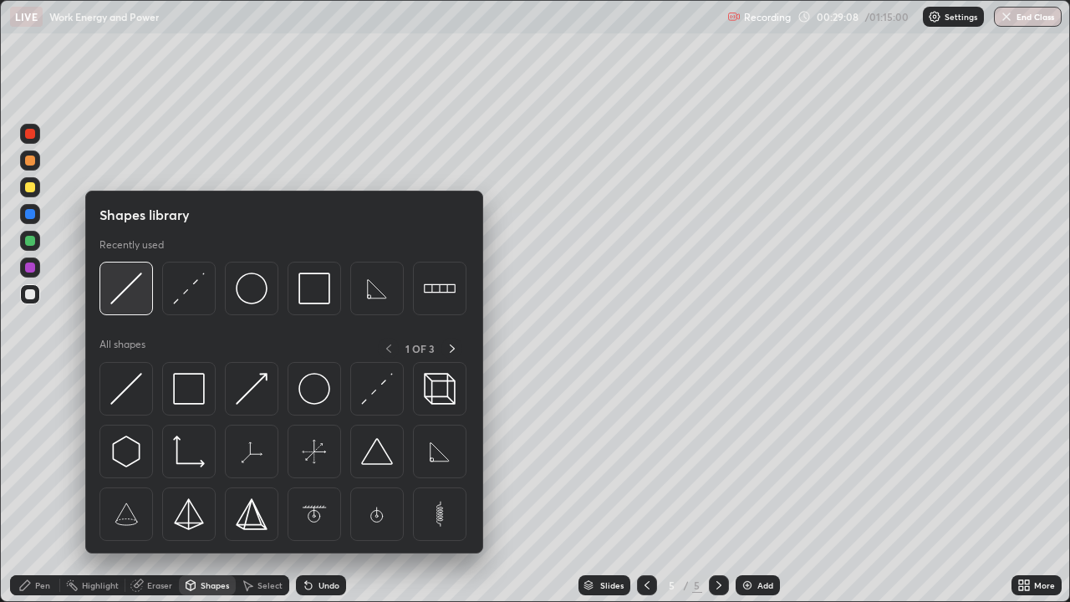
click at [135, 294] on img at bounding box center [126, 289] width 32 height 32
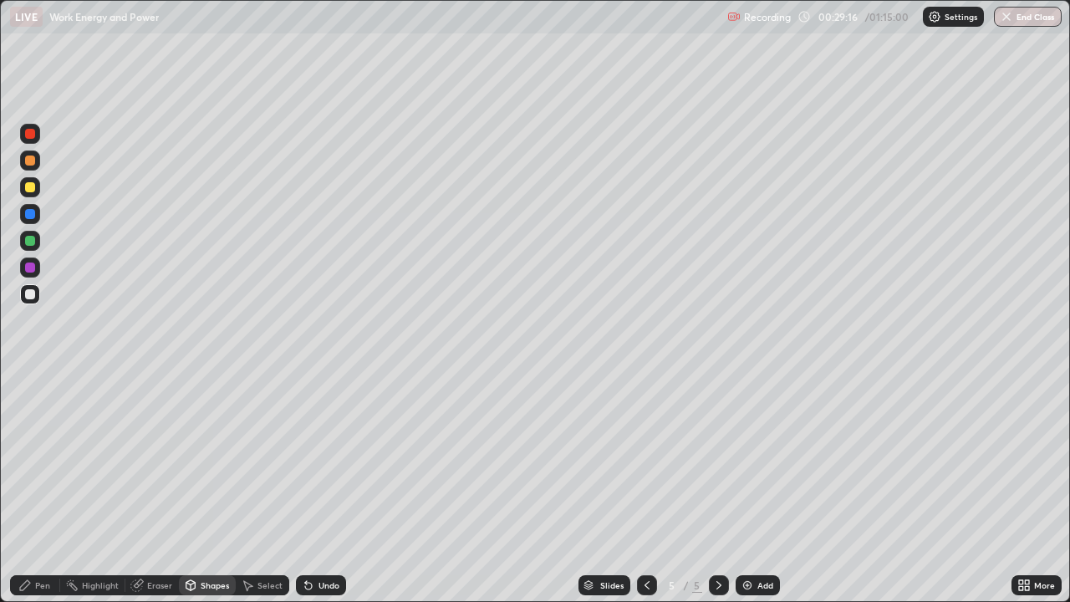
click at [38, 488] on div "Pen" at bounding box center [42, 585] width 15 height 8
click at [326, 488] on div "Undo" at bounding box center [329, 585] width 21 height 8
click at [309, 488] on icon at bounding box center [308, 586] width 7 height 7
click at [205, 488] on div "Shapes" at bounding box center [215, 585] width 28 height 8
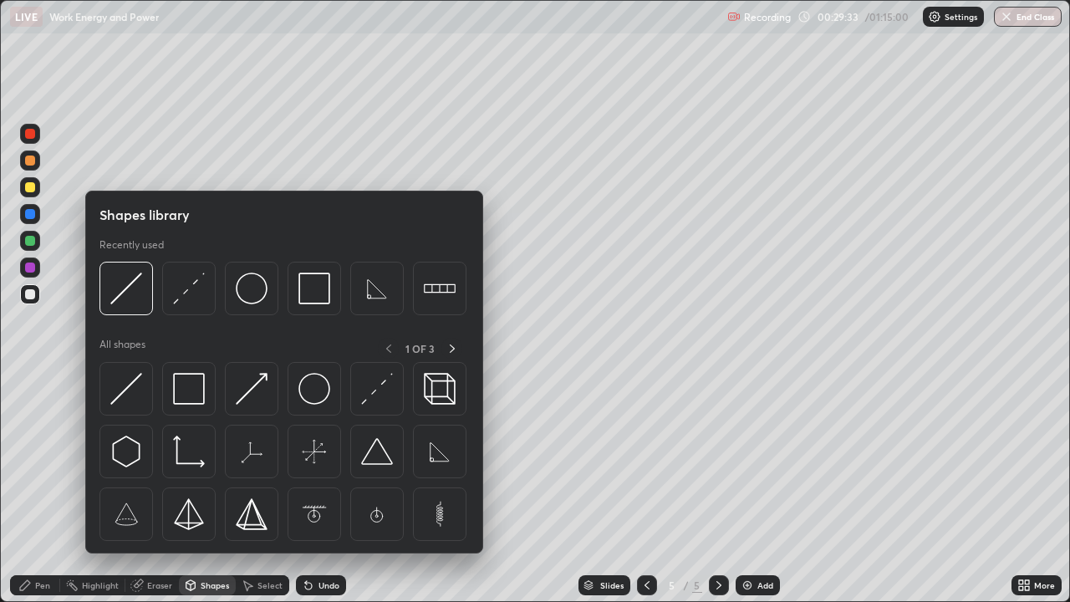
click at [139, 296] on img at bounding box center [126, 289] width 32 height 32
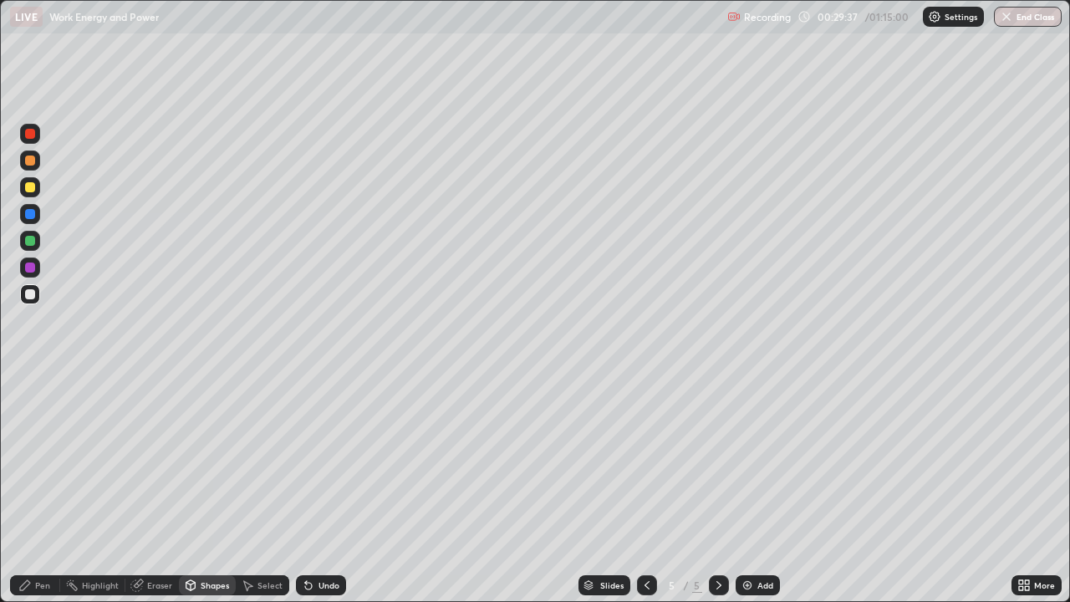
click at [41, 488] on div "Pen" at bounding box center [35, 585] width 50 height 20
click at [205, 488] on div "Shapes" at bounding box center [215, 585] width 28 height 8
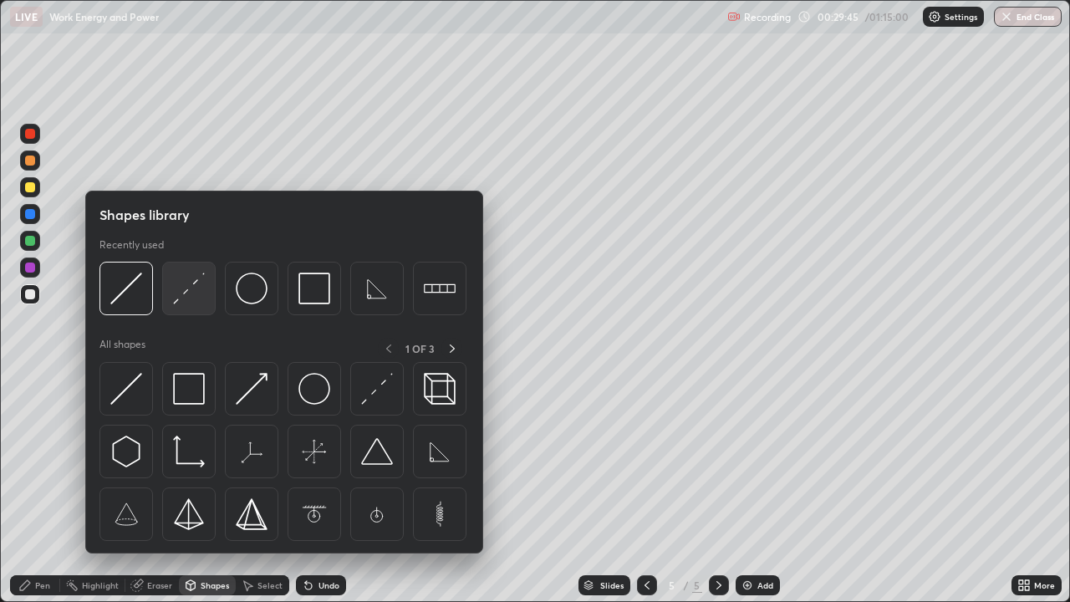
click at [190, 294] on img at bounding box center [189, 289] width 32 height 32
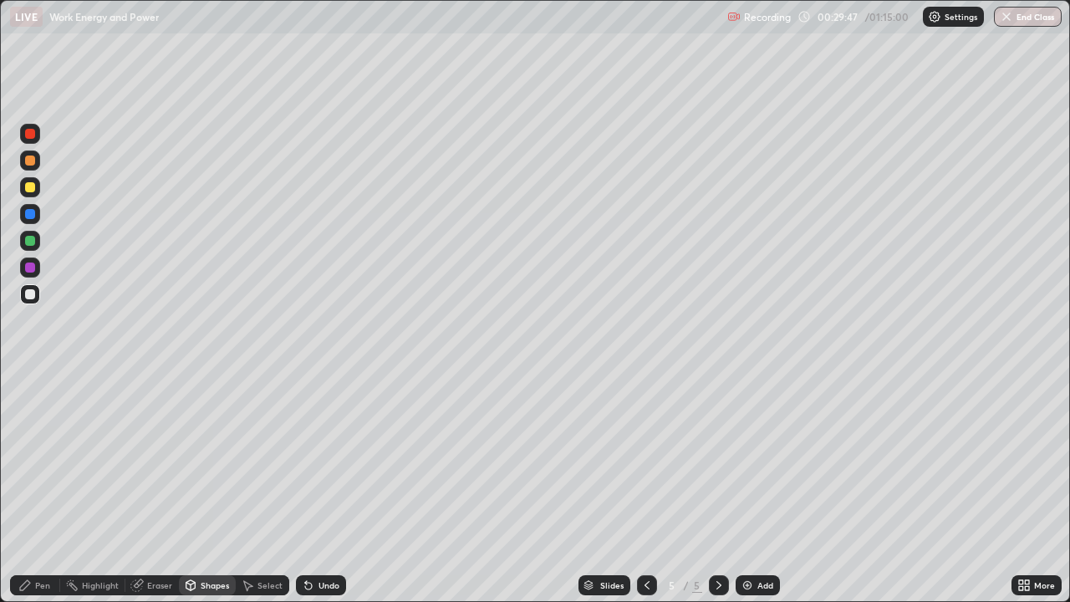
click at [37, 488] on div "Pen" at bounding box center [42, 585] width 15 height 8
click at [38, 488] on div "Pen" at bounding box center [42, 585] width 15 height 8
click at [323, 488] on div "Undo" at bounding box center [329, 585] width 21 height 8
click at [324, 488] on div "Undo" at bounding box center [329, 585] width 21 height 8
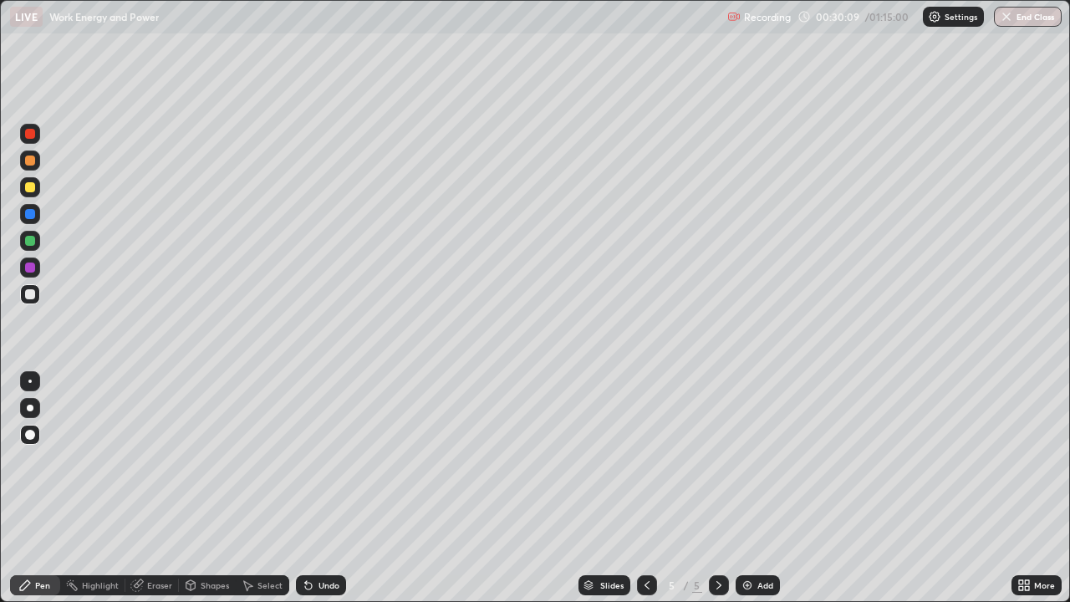
click at [324, 488] on div "Undo" at bounding box center [329, 585] width 21 height 8
click at [321, 488] on div "Undo" at bounding box center [329, 585] width 21 height 8
click at [319, 488] on div "Undo" at bounding box center [329, 585] width 21 height 8
click at [323, 488] on div "Undo" at bounding box center [321, 585] width 50 height 20
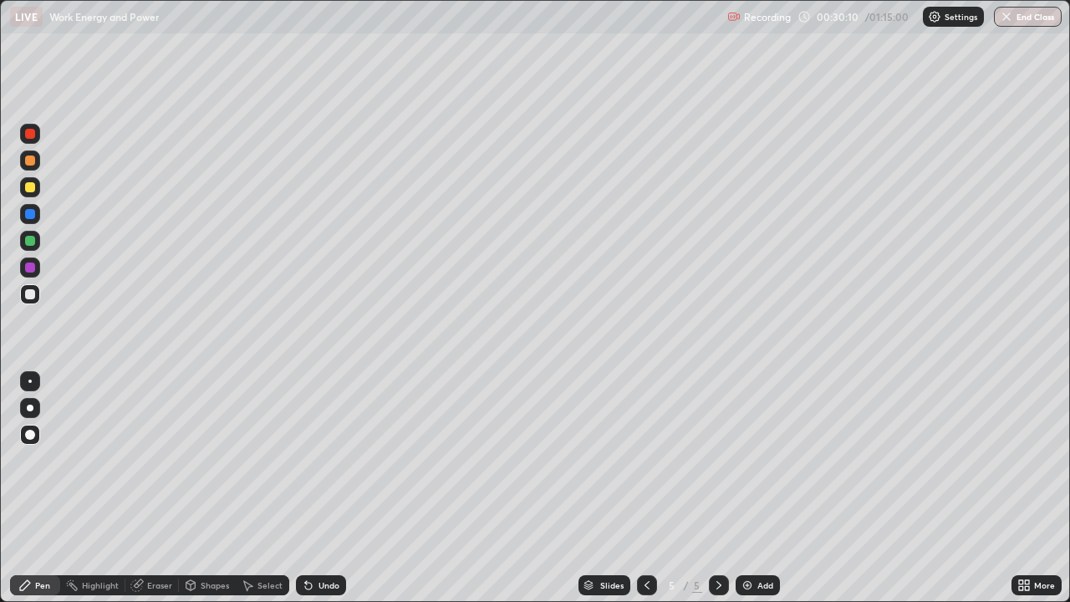
click at [324, 488] on div "Undo" at bounding box center [321, 585] width 50 height 20
click at [322, 488] on div "Undo" at bounding box center [321, 585] width 50 height 20
click at [31, 168] on div at bounding box center [30, 161] width 20 height 20
click at [32, 186] on div at bounding box center [30, 187] width 10 height 10
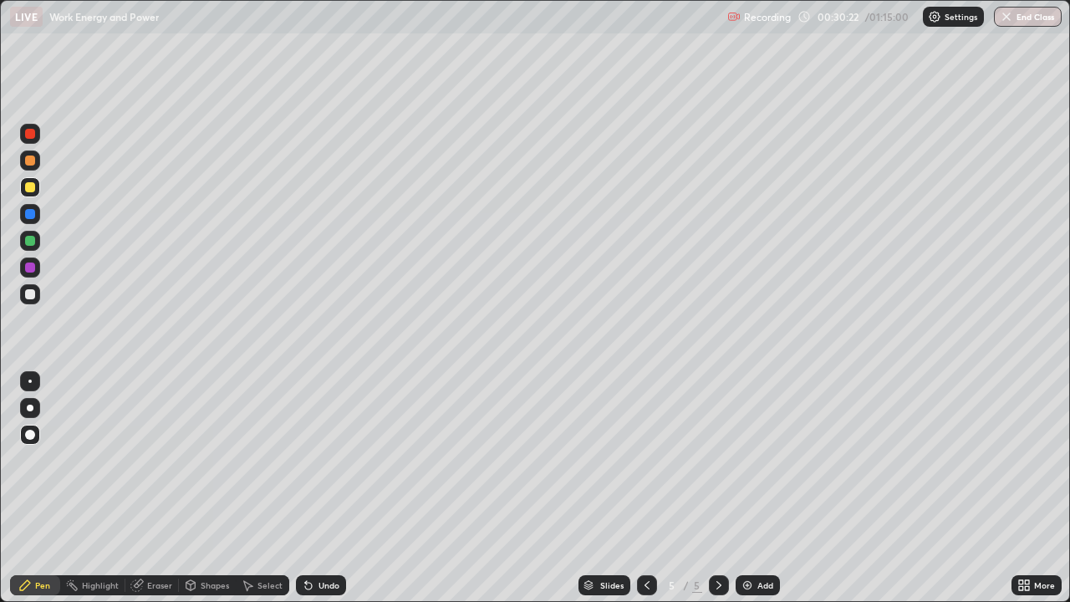
click at [211, 488] on div "Shapes" at bounding box center [215, 585] width 28 height 8
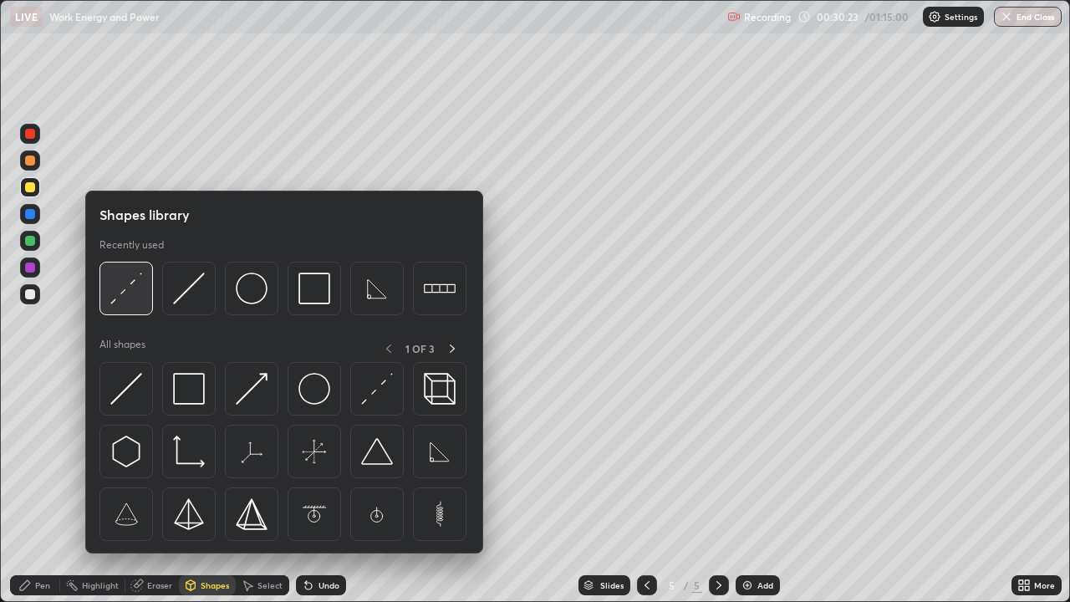
click at [125, 287] on img at bounding box center [126, 289] width 32 height 32
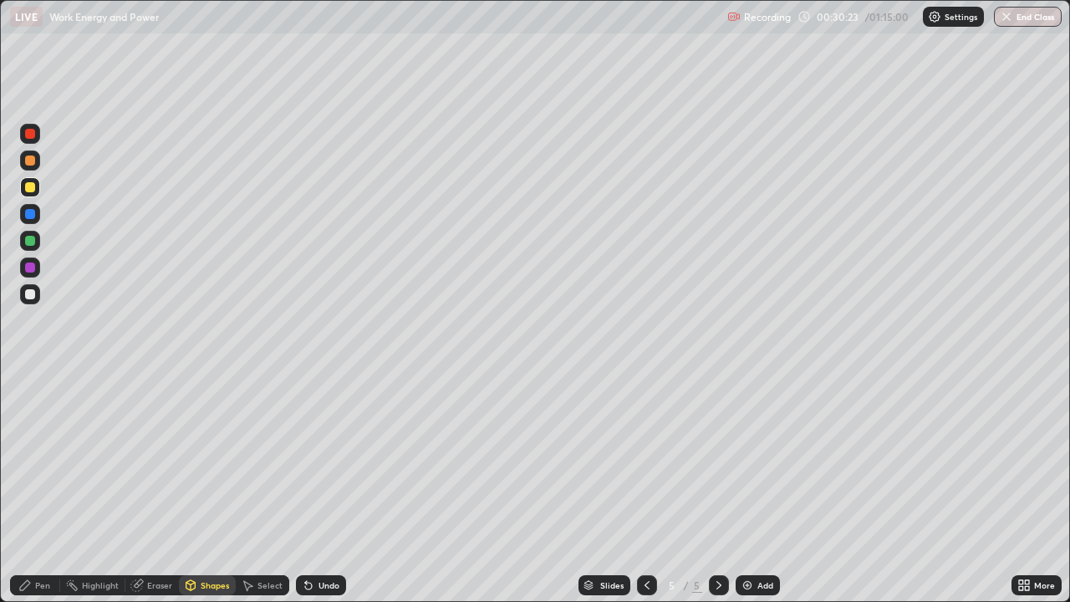
click at [30, 295] on div at bounding box center [30, 294] width 10 height 10
click at [36, 488] on div "Pen" at bounding box center [35, 585] width 50 height 20
click at [216, 488] on div "Shapes" at bounding box center [215, 585] width 28 height 8
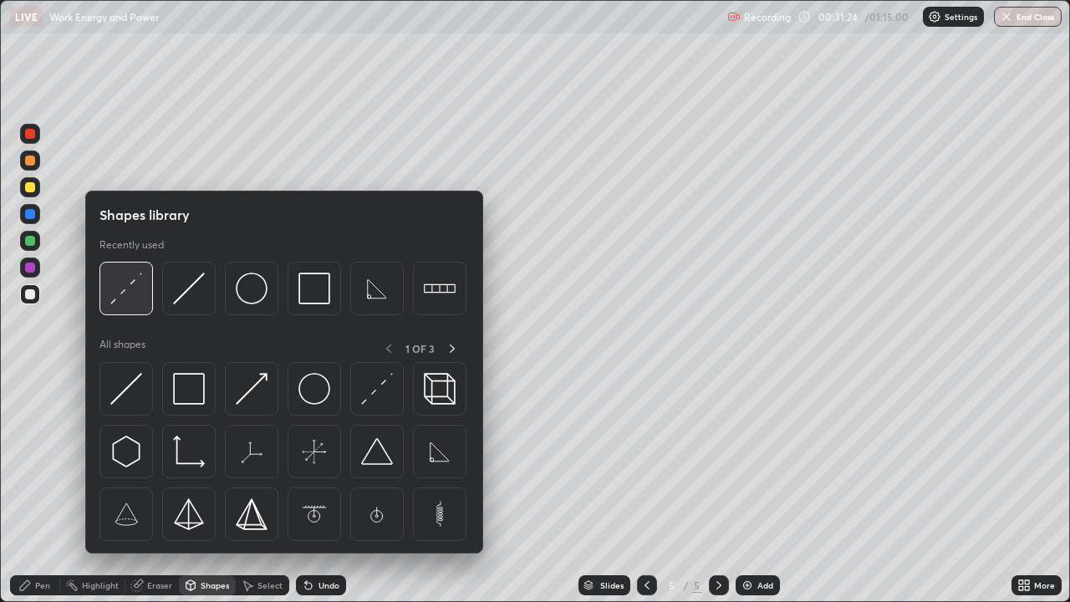
click at [122, 292] on img at bounding box center [126, 289] width 32 height 32
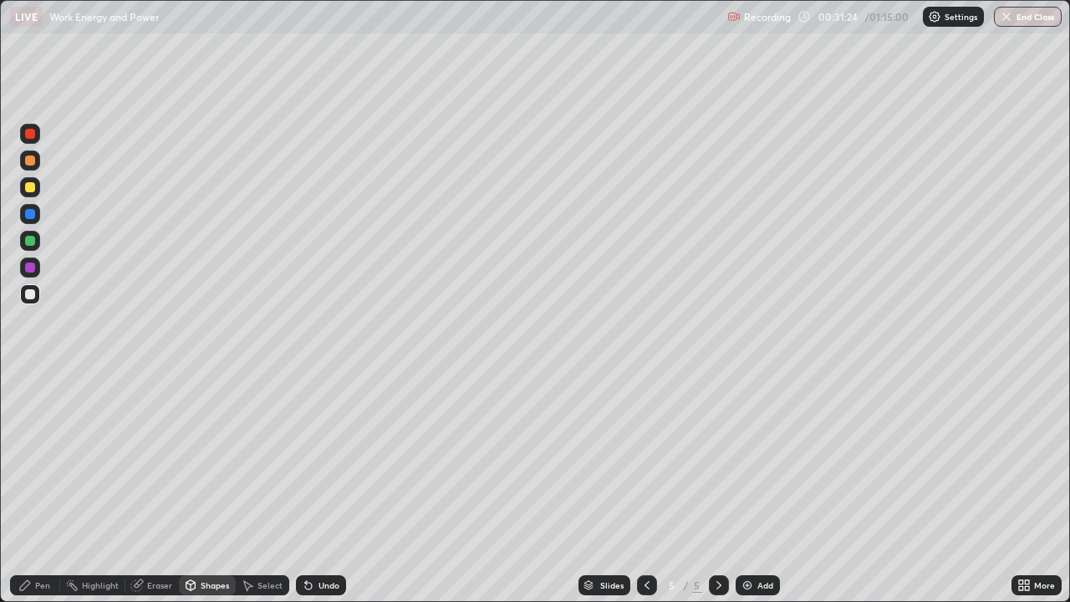
click at [30, 186] on div at bounding box center [30, 187] width 10 height 10
click at [38, 488] on div "Pen" at bounding box center [35, 585] width 50 height 20
click at [204, 488] on div "Shapes" at bounding box center [215, 585] width 28 height 8
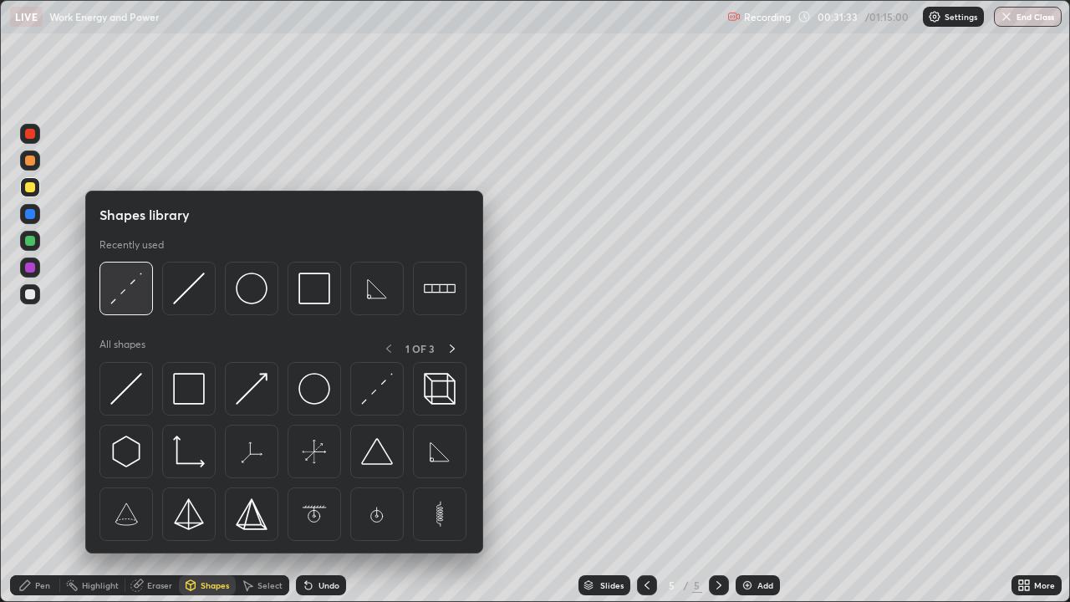
click at [121, 291] on img at bounding box center [126, 289] width 32 height 32
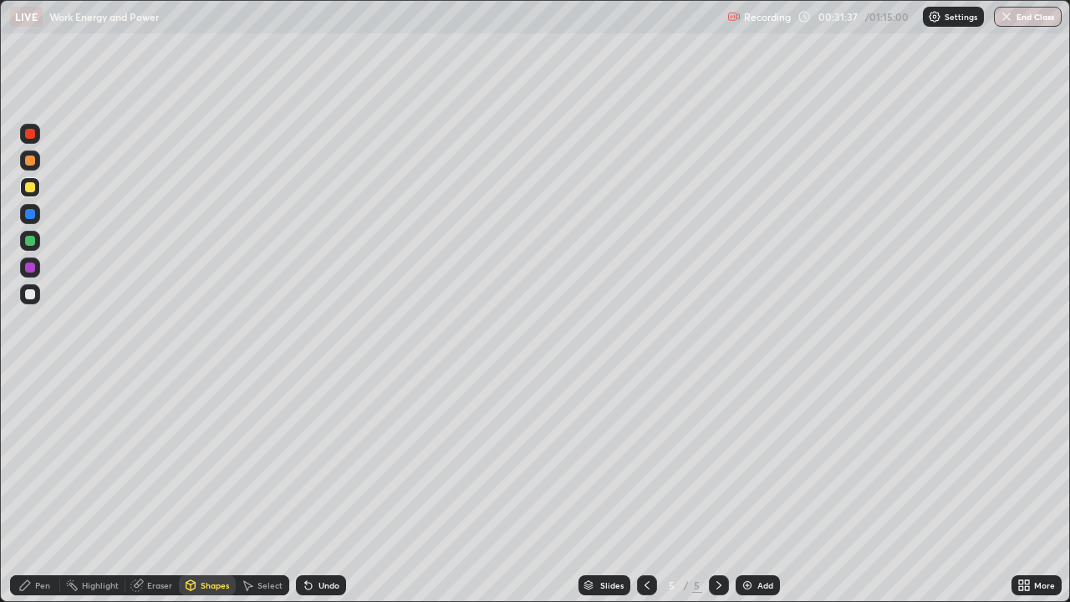
click at [27, 488] on div "Pen" at bounding box center [35, 585] width 50 height 20
click at [324, 488] on div "Undo" at bounding box center [329, 585] width 21 height 8
click at [322, 488] on div "Undo" at bounding box center [329, 585] width 21 height 8
click at [200, 488] on div "Shapes" at bounding box center [207, 585] width 57 height 20
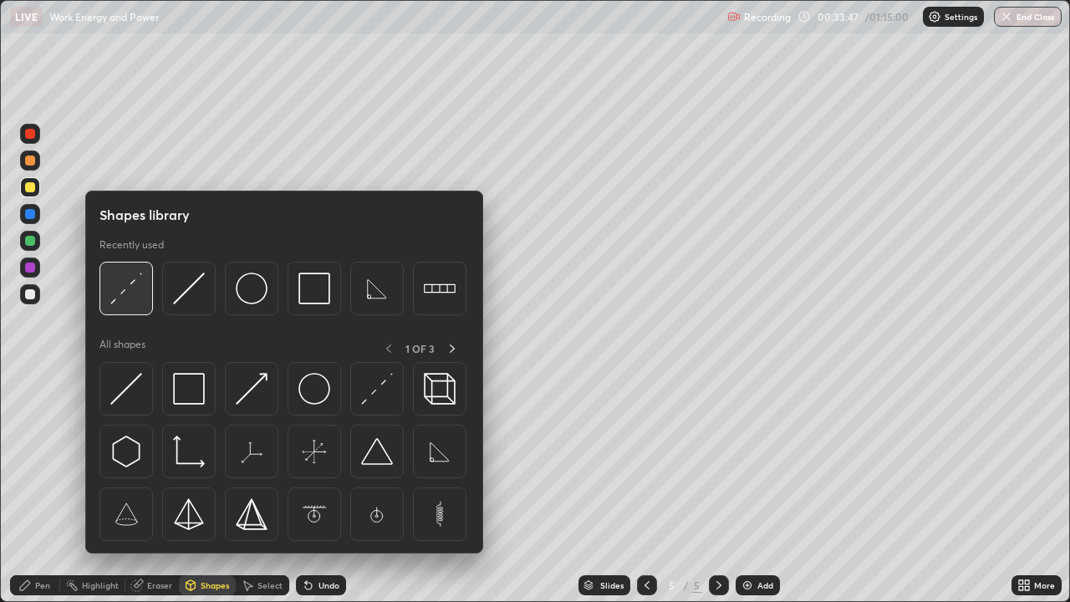
click at [116, 294] on img at bounding box center [126, 289] width 32 height 32
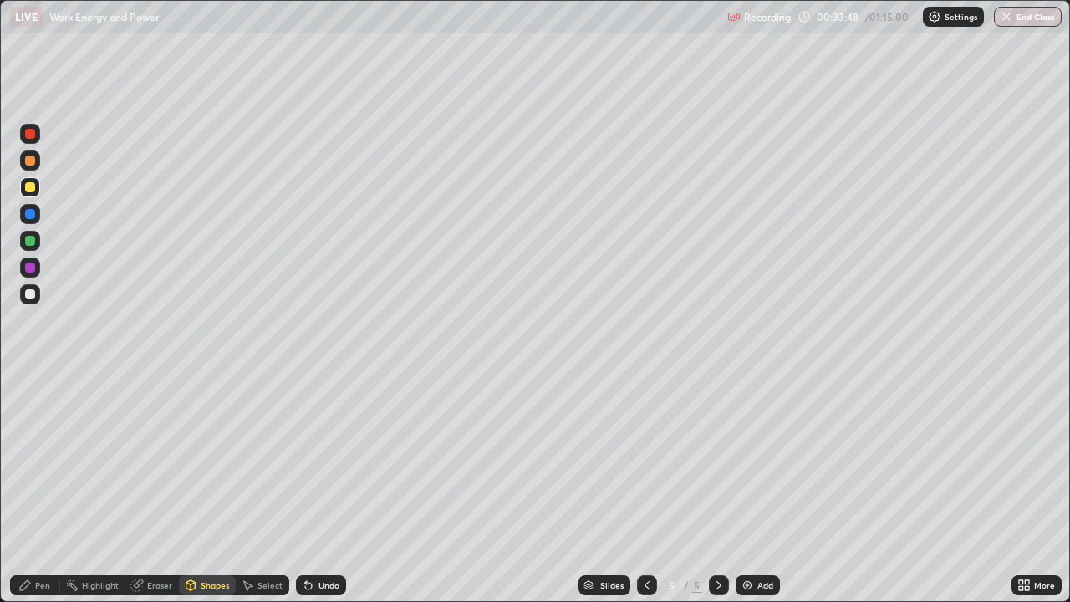
click at [23, 296] on div at bounding box center [30, 294] width 20 height 20
click at [49, 488] on div "Pen" at bounding box center [35, 585] width 50 height 20
click at [32, 488] on div "Pen" at bounding box center [35, 585] width 50 height 20
click at [748, 488] on img at bounding box center [747, 585] width 13 height 13
click at [207, 488] on div "Shapes" at bounding box center [215, 585] width 28 height 8
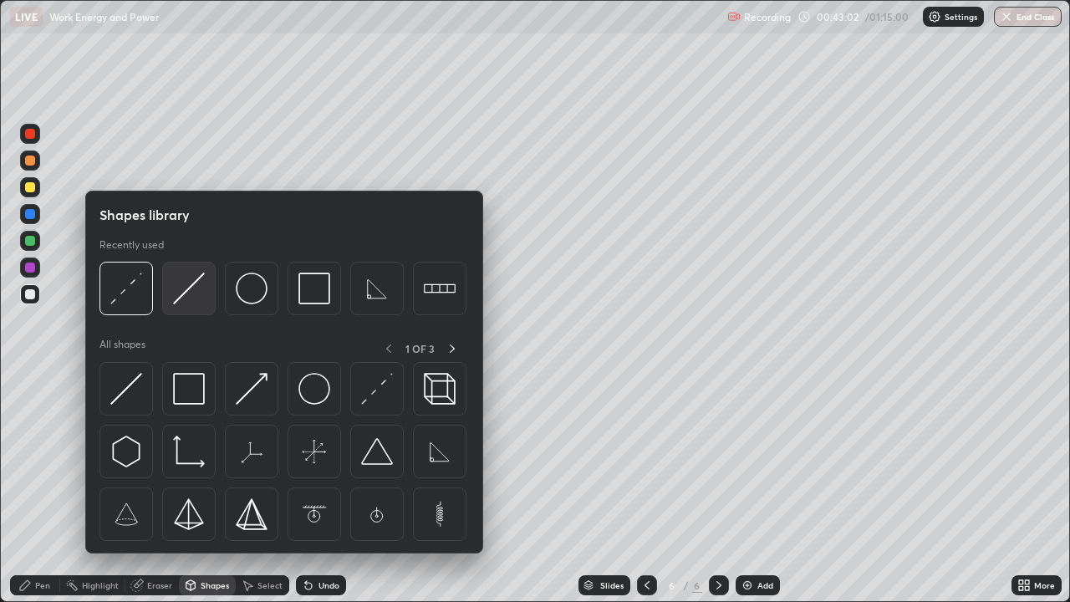
click at [186, 286] on img at bounding box center [189, 289] width 32 height 32
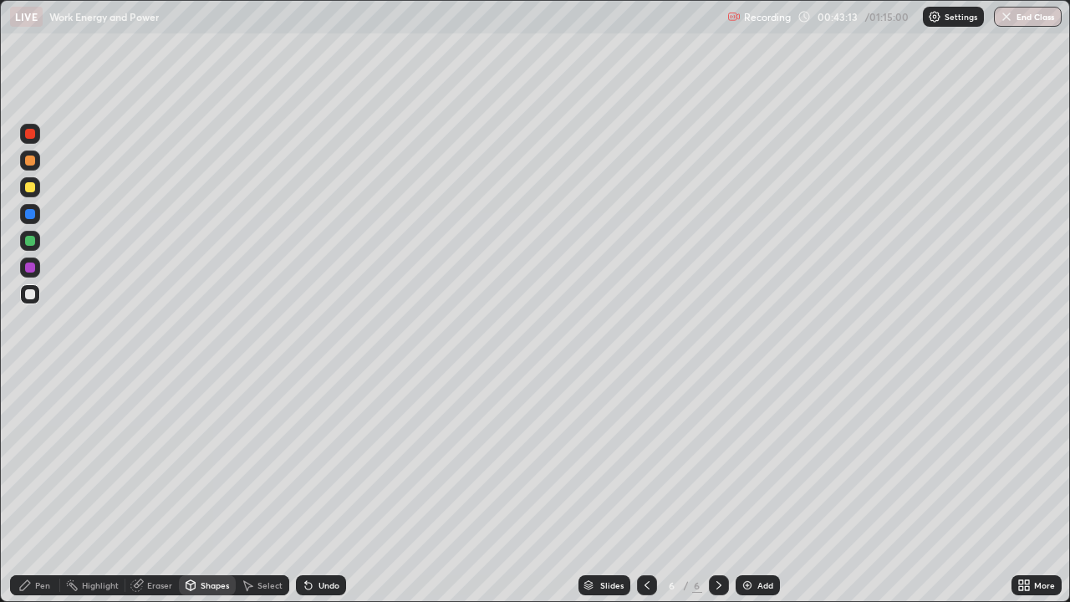
click at [326, 488] on div "Undo" at bounding box center [321, 585] width 50 height 20
click at [302, 488] on icon at bounding box center [308, 585] width 13 height 13
click at [329, 488] on div "Undo" at bounding box center [329, 585] width 21 height 8
click at [332, 488] on div "Undo" at bounding box center [329, 585] width 21 height 8
click at [42, 488] on div "Pen" at bounding box center [42, 585] width 15 height 8
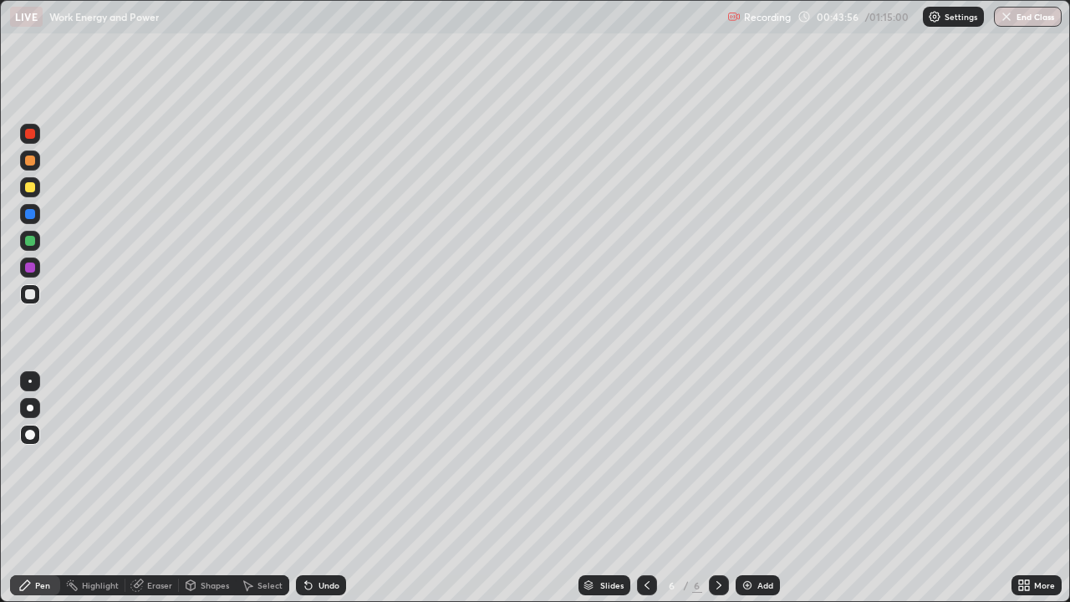
click at [214, 488] on div "Shapes" at bounding box center [215, 585] width 28 height 8
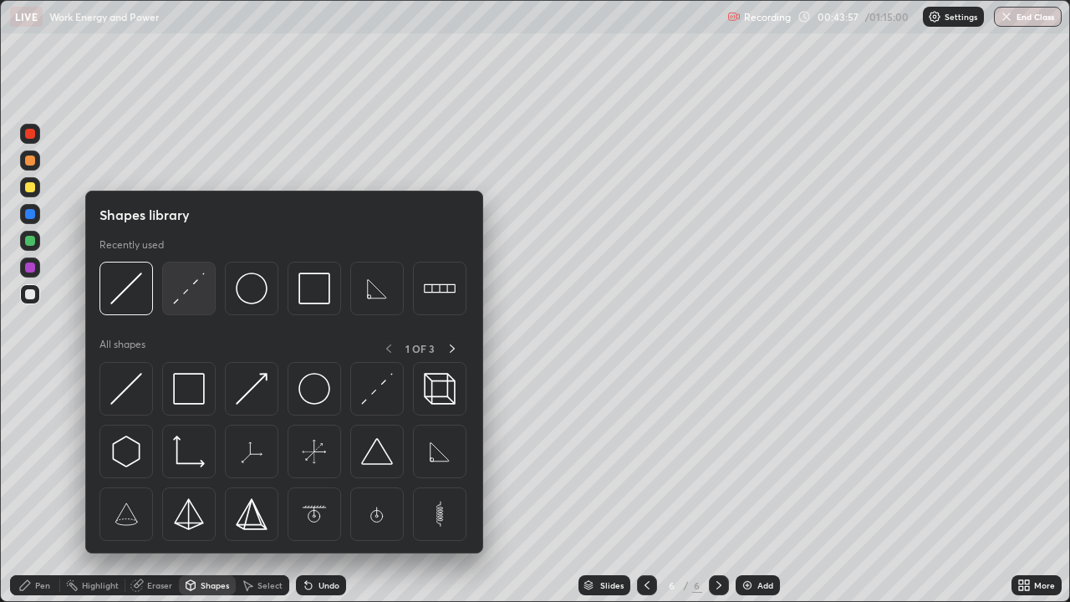
click at [187, 294] on img at bounding box center [189, 289] width 32 height 32
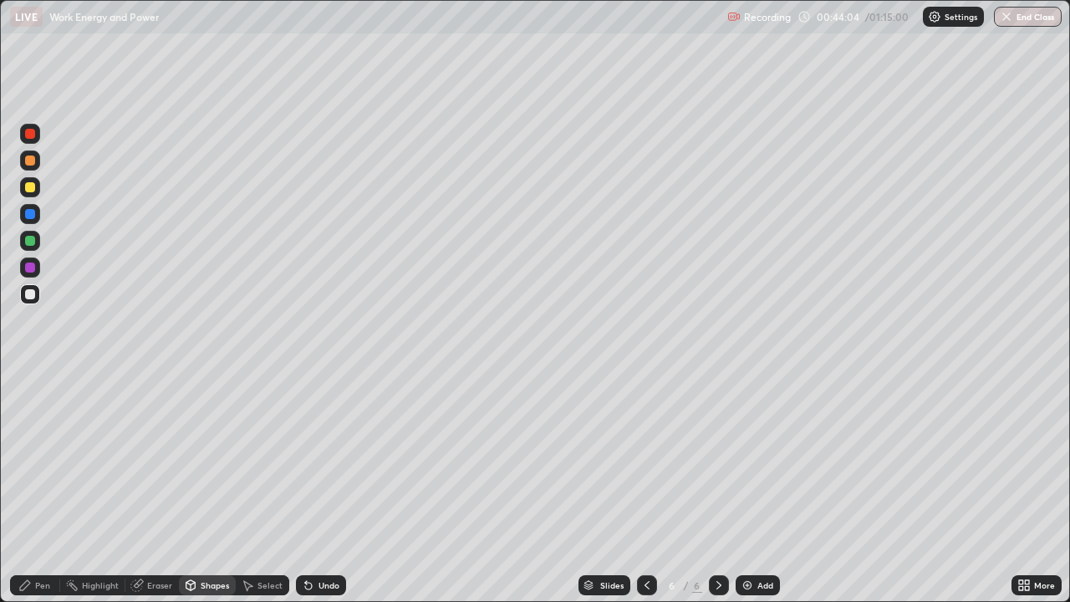
click at [203, 488] on div "Shapes" at bounding box center [207, 585] width 57 height 20
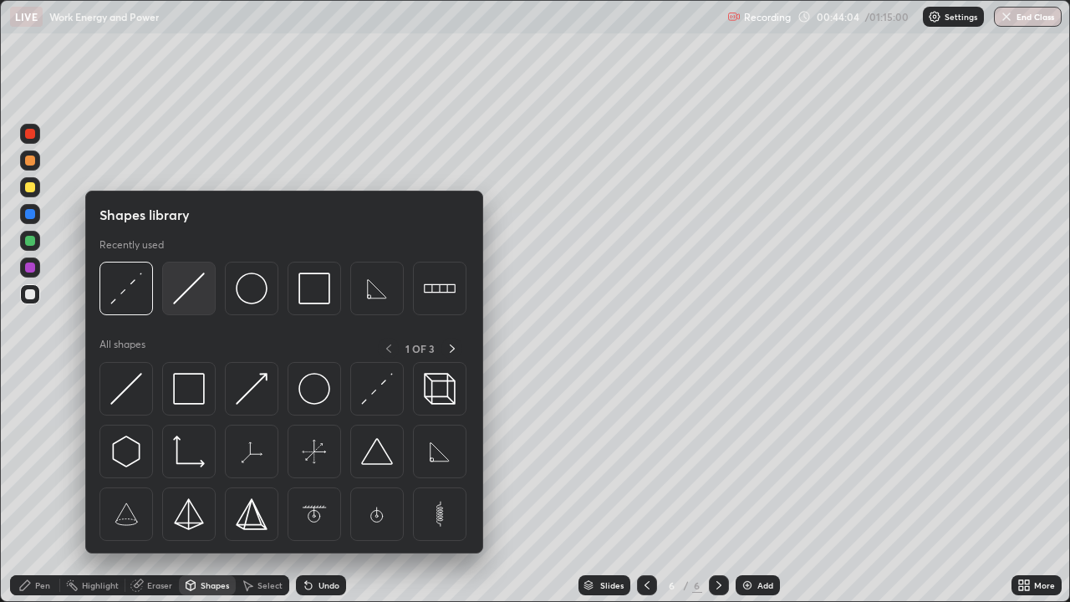
click at [186, 301] on img at bounding box center [189, 289] width 32 height 32
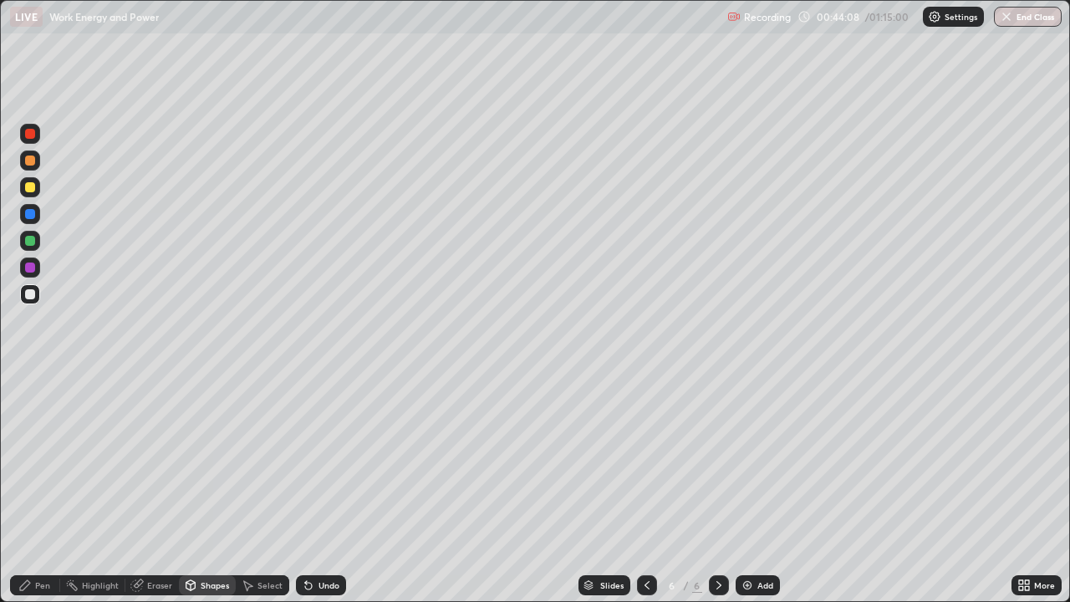
click at [39, 488] on div "Pen" at bounding box center [42, 585] width 15 height 8
click at [320, 488] on div "Undo" at bounding box center [321, 585] width 50 height 20
click at [324, 488] on div "Undo" at bounding box center [329, 585] width 21 height 8
click at [146, 488] on div "Eraser" at bounding box center [152, 585] width 54 height 20
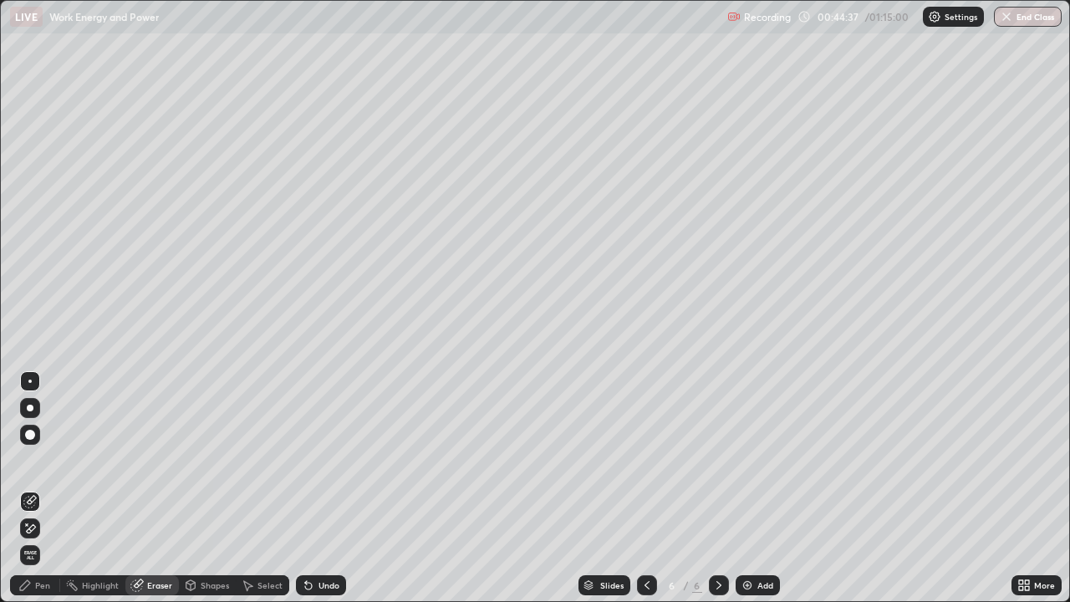
click at [35, 488] on div "Pen" at bounding box center [35, 585] width 50 height 20
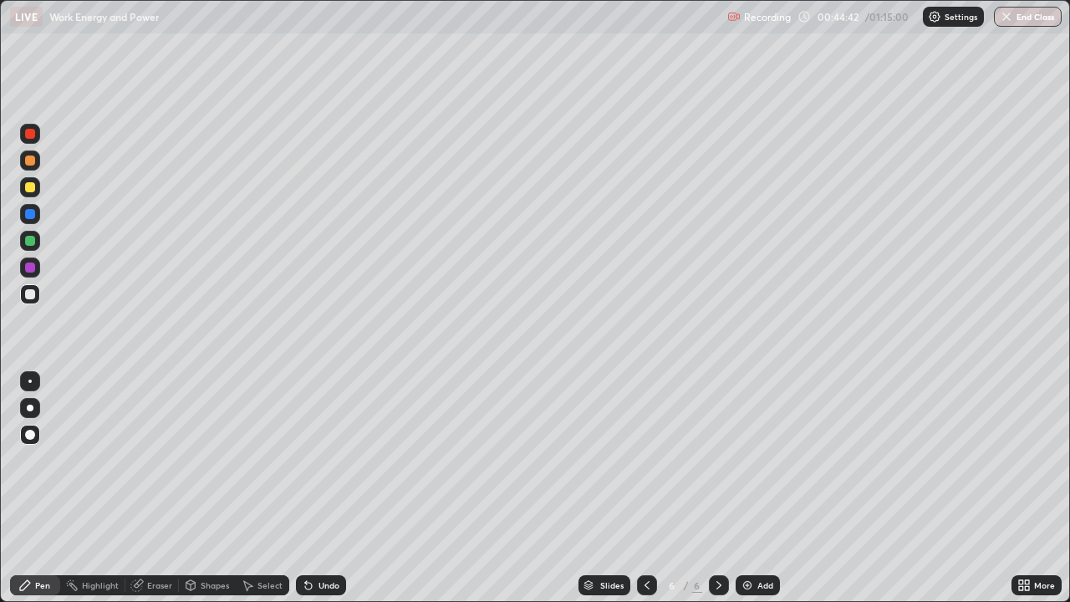
click at [52, 488] on div "Pen" at bounding box center [35, 585] width 50 height 20
click at [205, 488] on div "Shapes" at bounding box center [215, 585] width 28 height 8
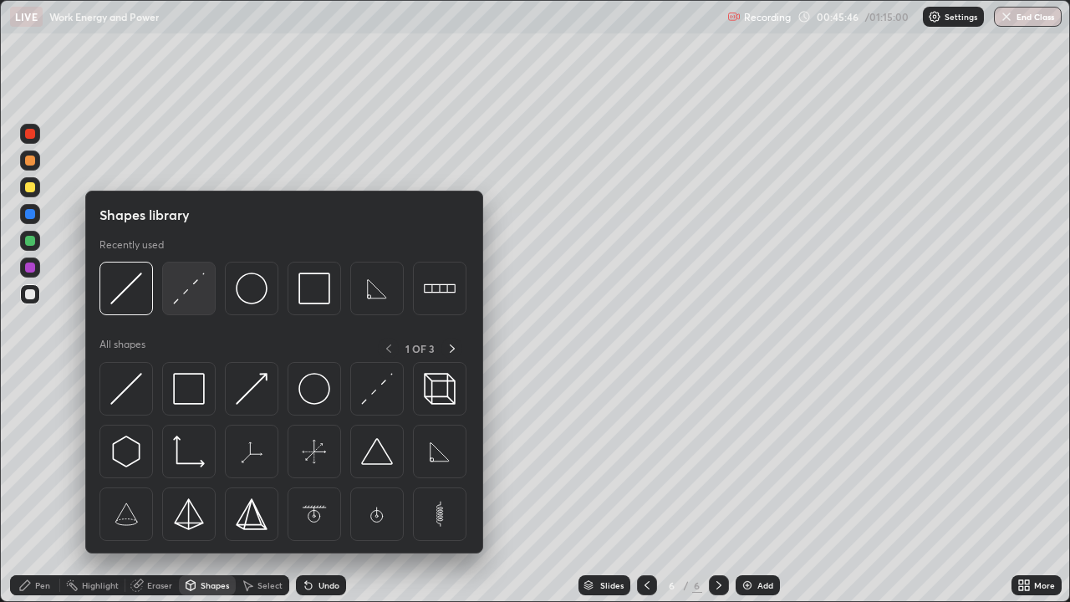
click at [192, 299] on img at bounding box center [189, 289] width 32 height 32
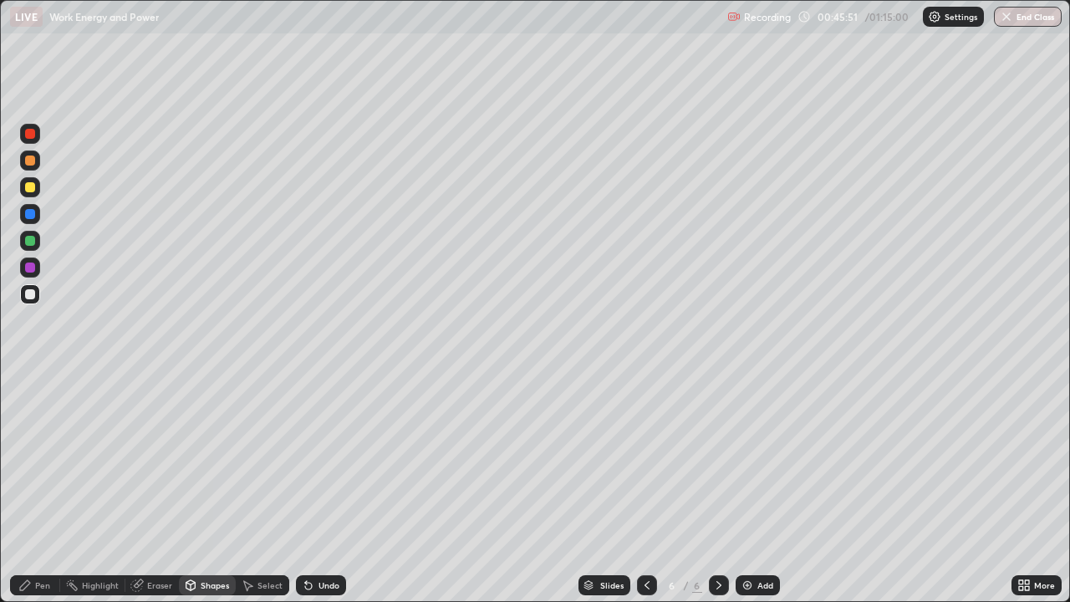
click at [319, 488] on div "Undo" at bounding box center [329, 585] width 21 height 8
click at [325, 488] on div "Undo" at bounding box center [329, 585] width 21 height 8
click at [324, 488] on div "Undo" at bounding box center [321, 585] width 50 height 20
click at [40, 488] on div "Pen" at bounding box center [35, 585] width 50 height 20
click at [28, 187] on div at bounding box center [30, 187] width 10 height 10
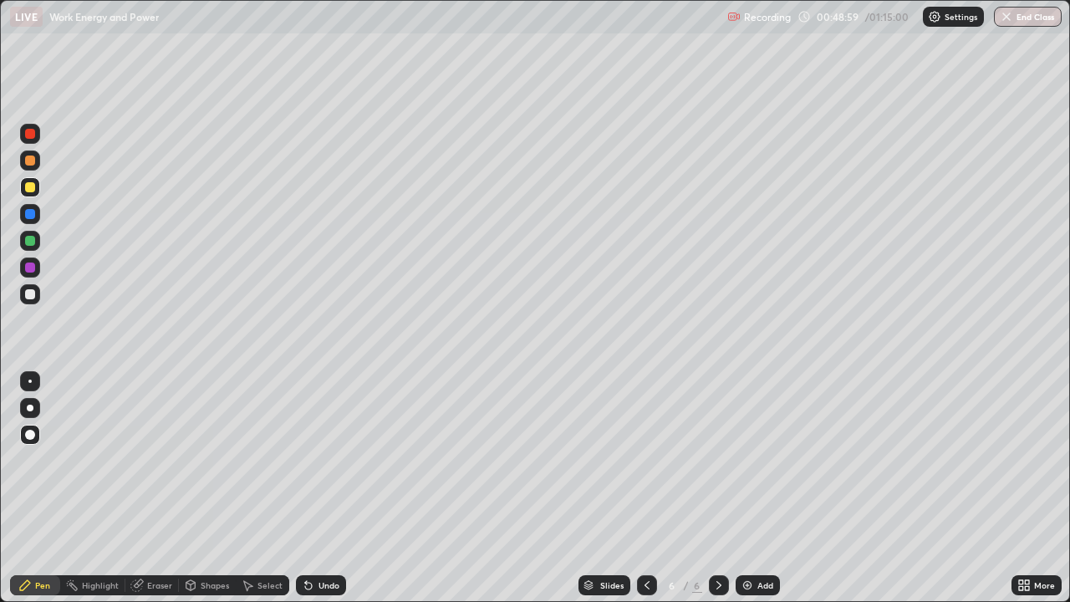
click at [201, 488] on div "Shapes" at bounding box center [215, 585] width 28 height 8
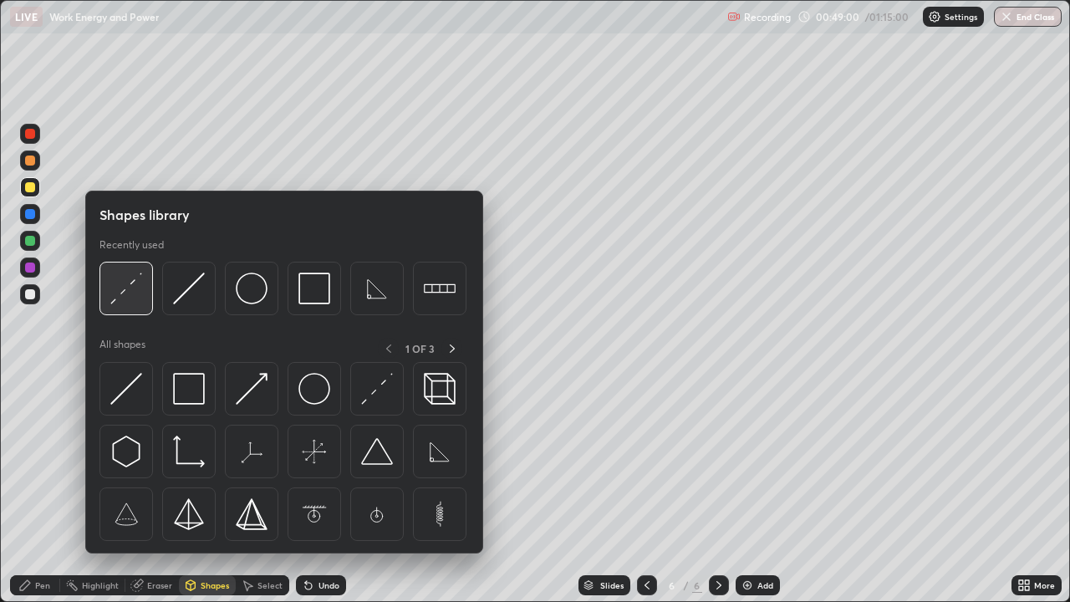
click at [135, 289] on img at bounding box center [126, 289] width 32 height 32
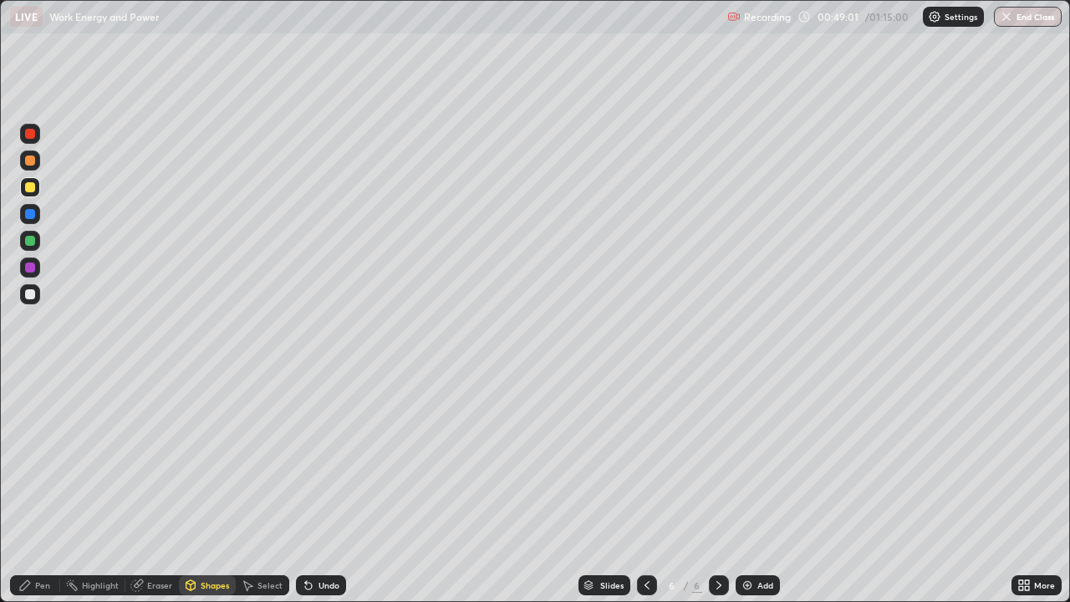
click at [30, 188] on div at bounding box center [30, 187] width 10 height 10
click at [37, 488] on div "Pen" at bounding box center [35, 585] width 50 height 20
click at [33, 488] on div "Pen" at bounding box center [35, 585] width 50 height 20
click at [329, 488] on div "Undo" at bounding box center [329, 585] width 21 height 8
click at [332, 488] on div "Undo" at bounding box center [329, 585] width 21 height 8
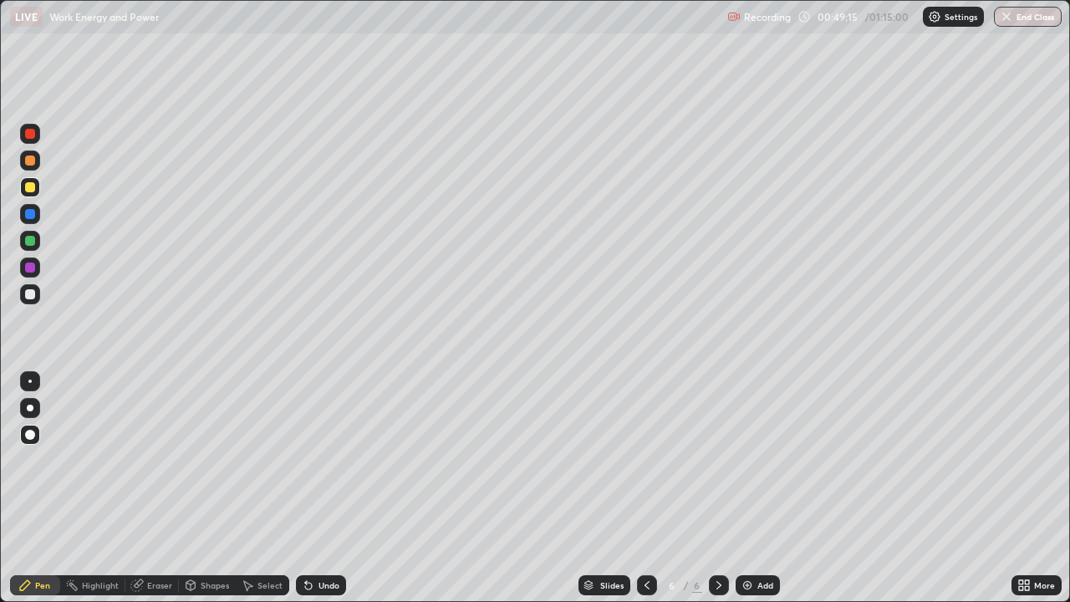
click at [333, 488] on div "Undo" at bounding box center [329, 585] width 21 height 8
click at [202, 488] on div "Shapes" at bounding box center [207, 585] width 57 height 20
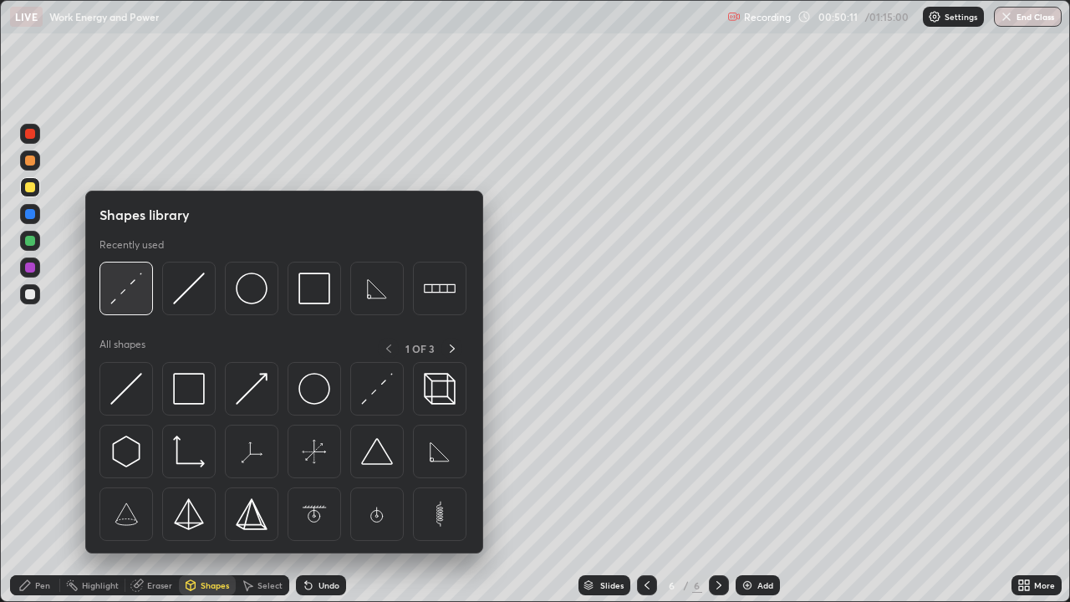
click at [125, 294] on img at bounding box center [126, 289] width 32 height 32
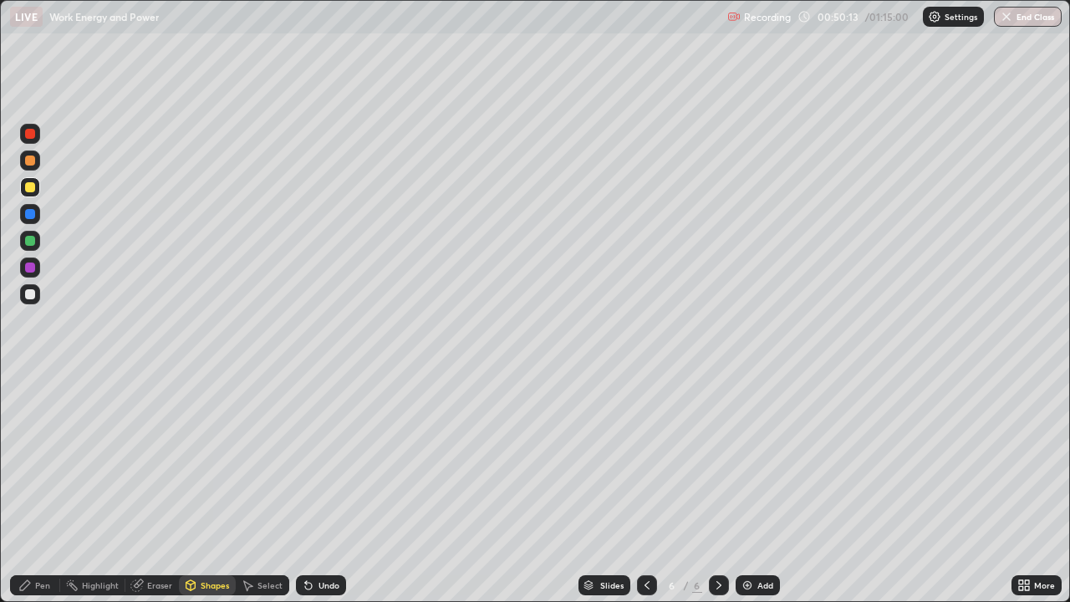
click at [56, 488] on div "Pen" at bounding box center [35, 585] width 50 height 20
click at [332, 488] on div "Undo" at bounding box center [329, 585] width 21 height 8
click at [328, 488] on div "Undo" at bounding box center [329, 585] width 21 height 8
click at [305, 488] on icon at bounding box center [308, 586] width 7 height 7
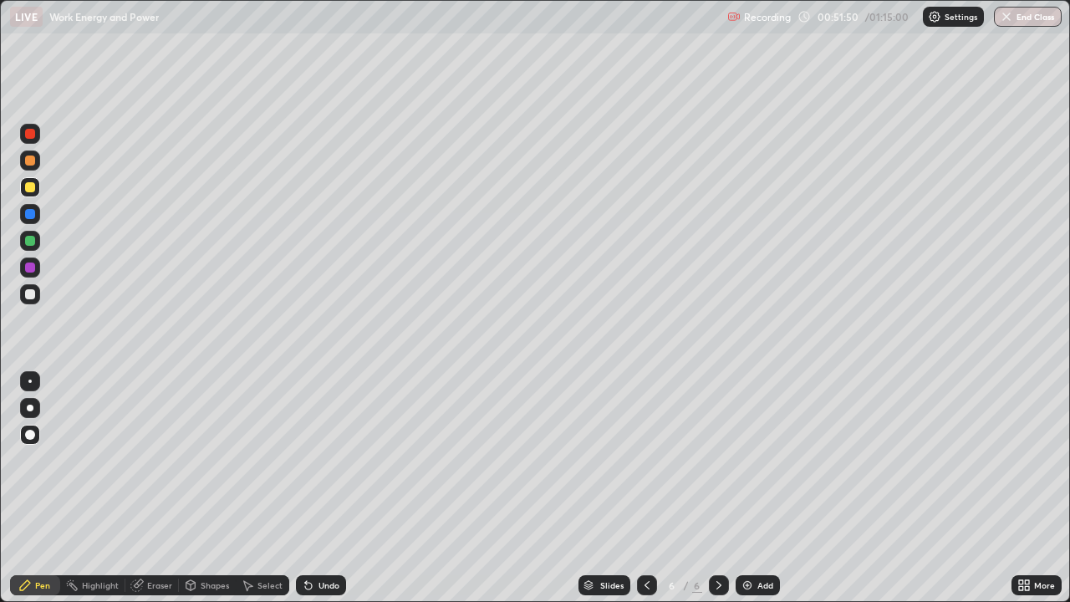
click at [205, 488] on div "Shapes" at bounding box center [215, 585] width 28 height 8
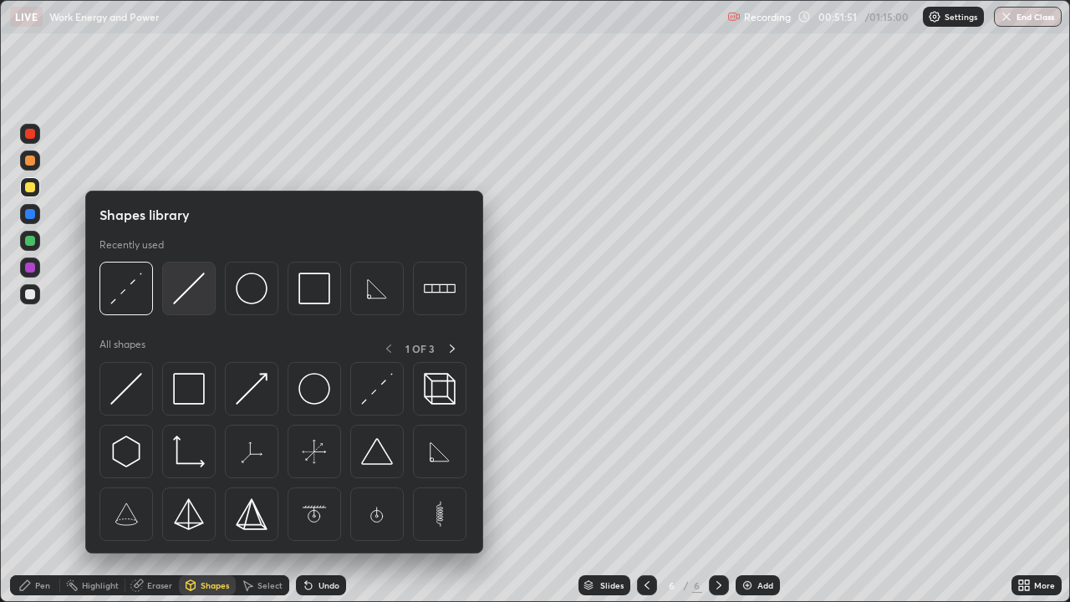
click at [176, 296] on img at bounding box center [189, 289] width 32 height 32
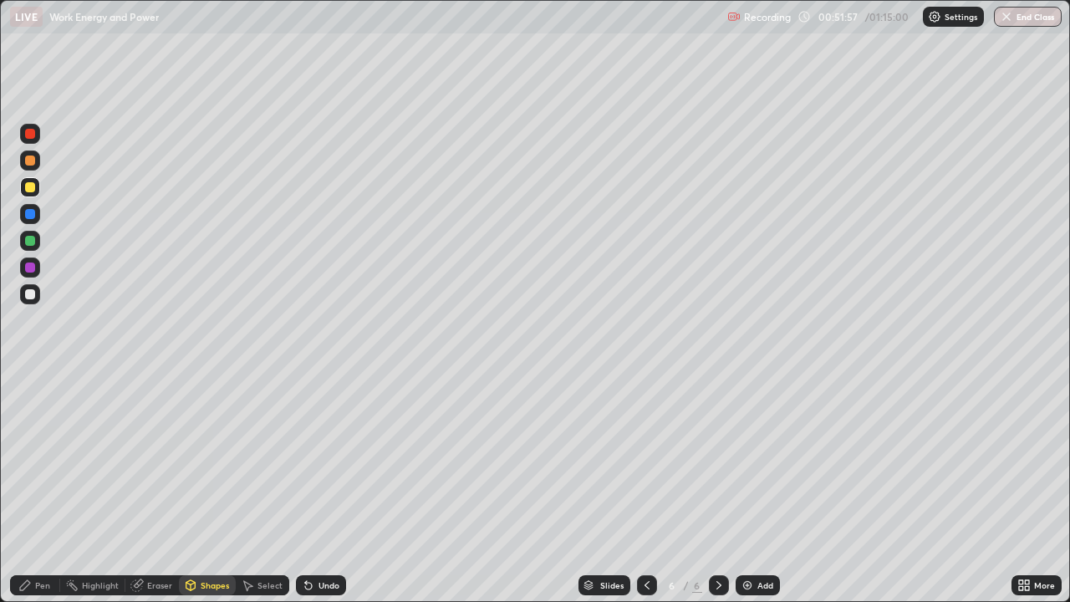
click at [25, 488] on div "Pen" at bounding box center [35, 585] width 50 height 20
click at [197, 488] on div "Shapes" at bounding box center [207, 585] width 57 height 20
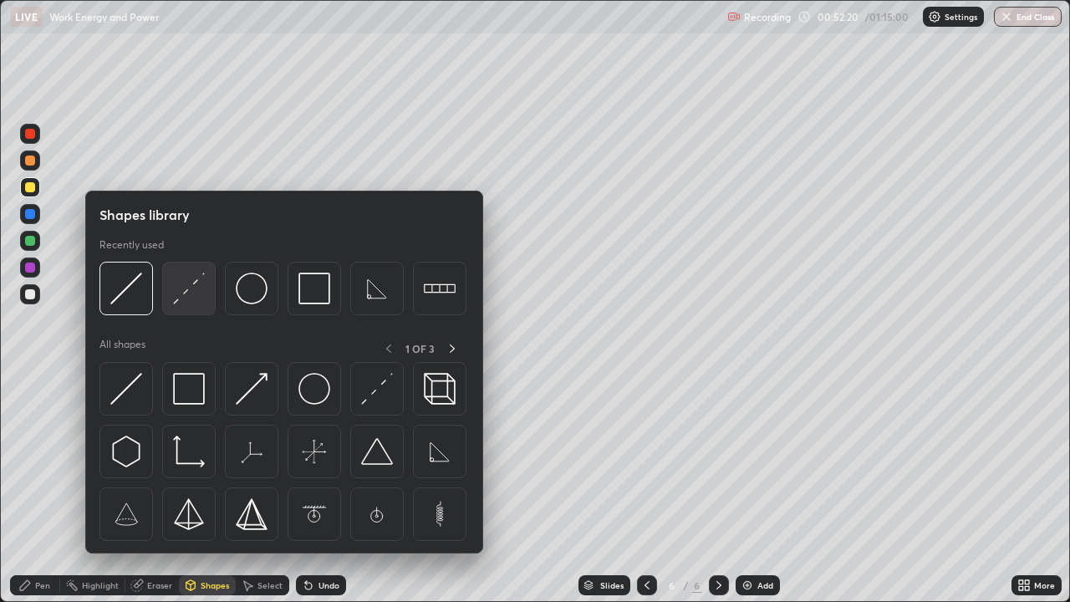
click at [179, 294] on img at bounding box center [189, 289] width 32 height 32
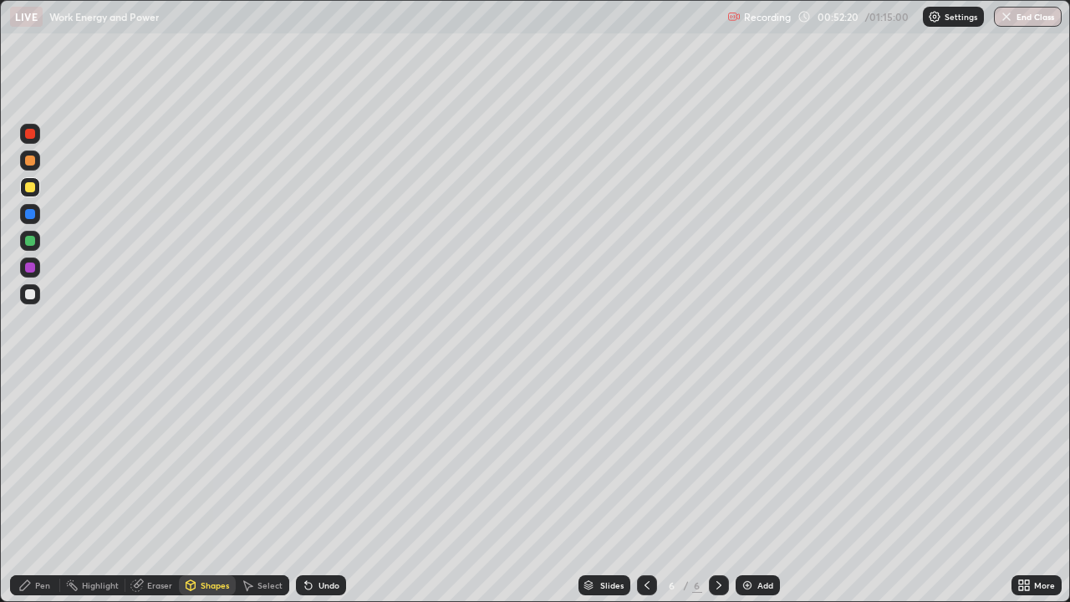
click at [33, 291] on div at bounding box center [30, 294] width 10 height 10
click at [36, 488] on div "Pen" at bounding box center [35, 585] width 50 height 20
click at [745, 488] on img at bounding box center [747, 585] width 13 height 13
click at [215, 488] on div "Shapes" at bounding box center [215, 585] width 28 height 8
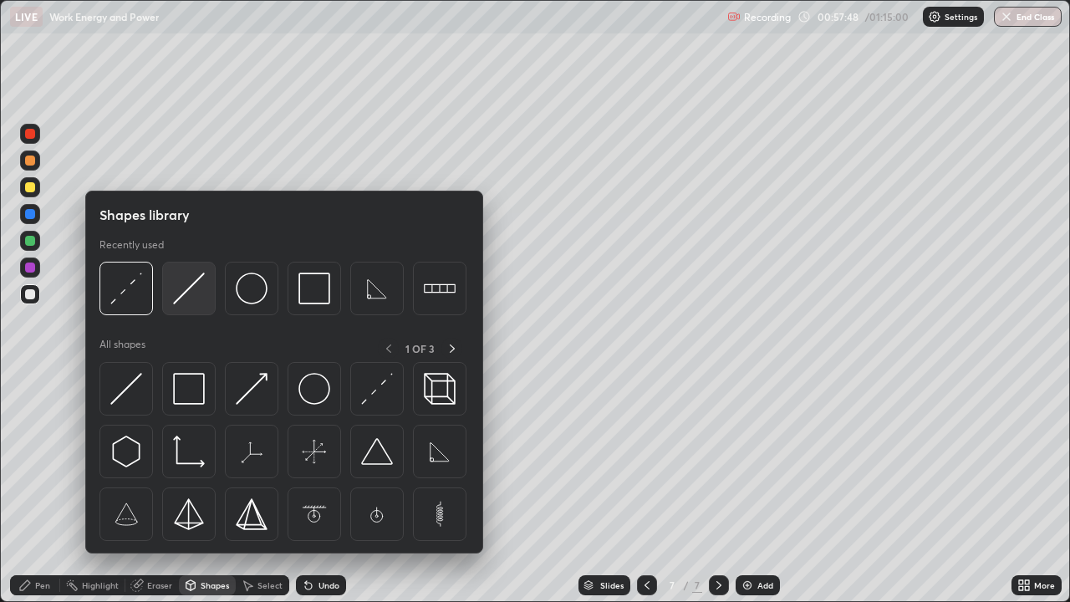
click at [181, 290] on img at bounding box center [189, 289] width 32 height 32
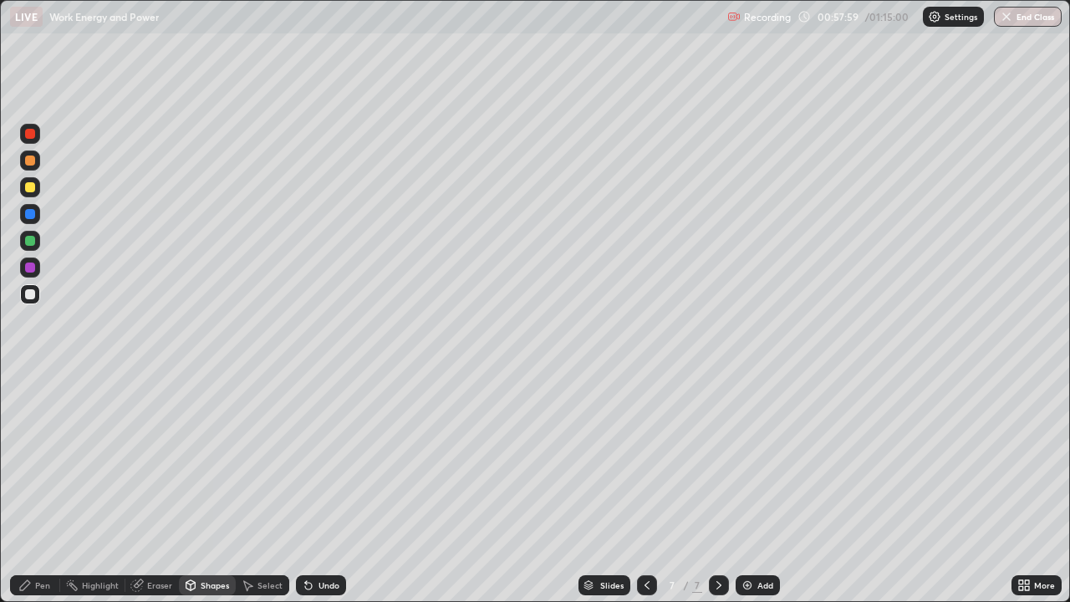
click at [325, 488] on div "Undo" at bounding box center [321, 585] width 50 height 20
click at [314, 488] on div "Undo" at bounding box center [321, 585] width 50 height 20
click at [33, 488] on div "Pen" at bounding box center [35, 585] width 50 height 20
click at [324, 488] on div "Undo" at bounding box center [321, 585] width 50 height 20
click at [327, 488] on div "Undo" at bounding box center [329, 585] width 21 height 8
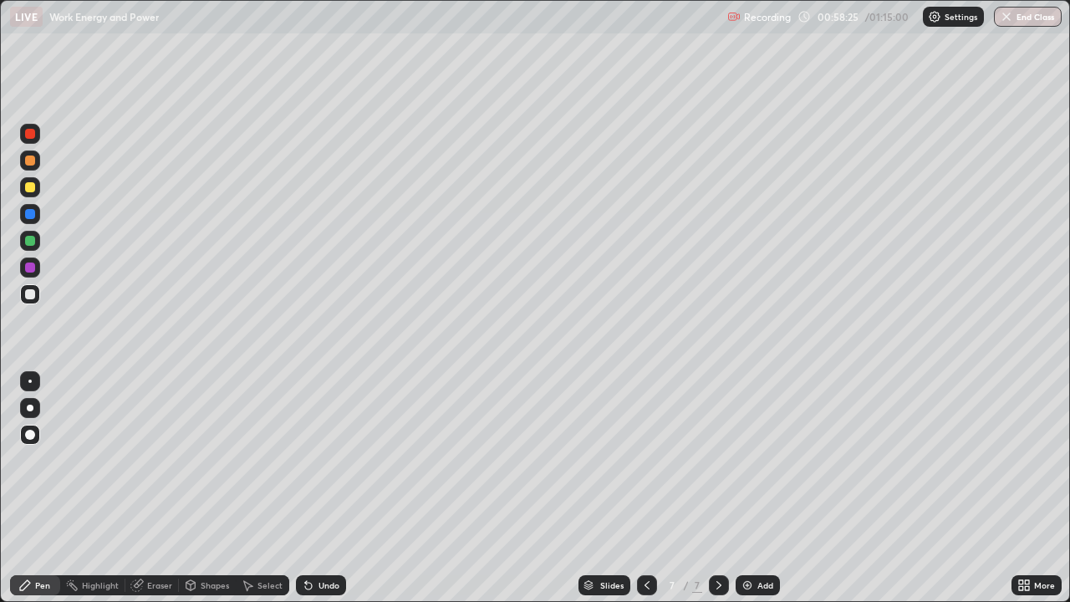
click at [215, 488] on div "Shapes" at bounding box center [215, 585] width 28 height 8
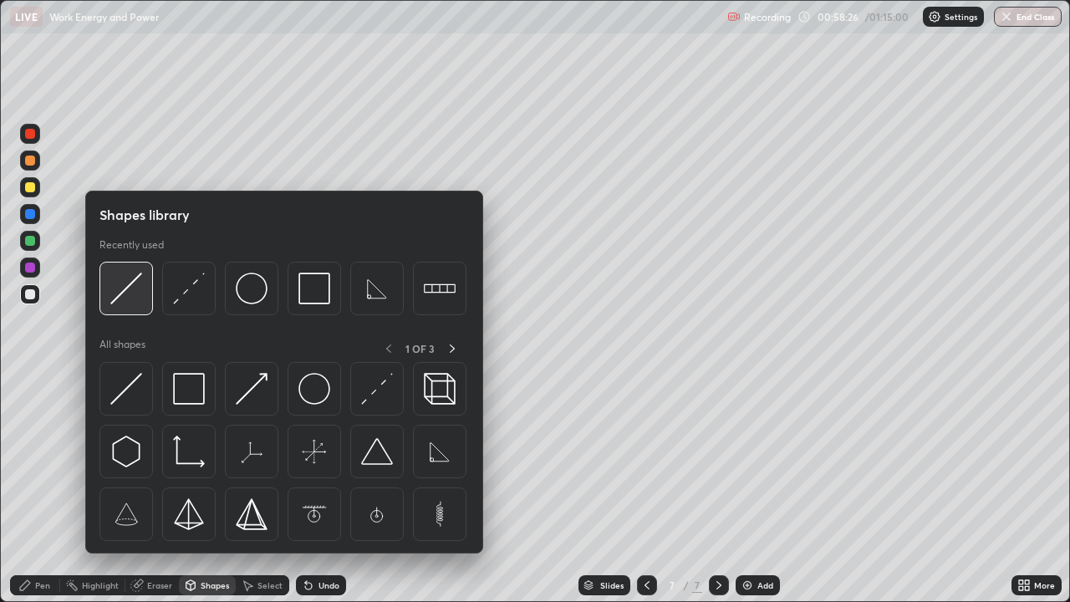
click at [135, 291] on img at bounding box center [126, 289] width 32 height 32
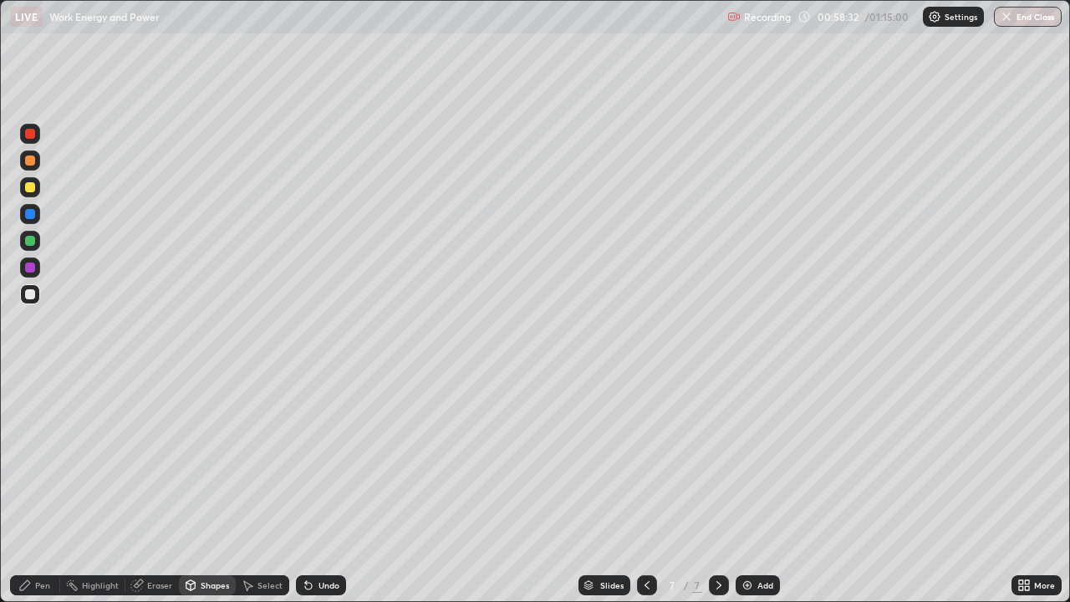
click at [46, 488] on div "Pen" at bounding box center [35, 585] width 50 height 20
click at [1014, 14] on button "End Class" at bounding box center [1028, 17] width 68 height 20
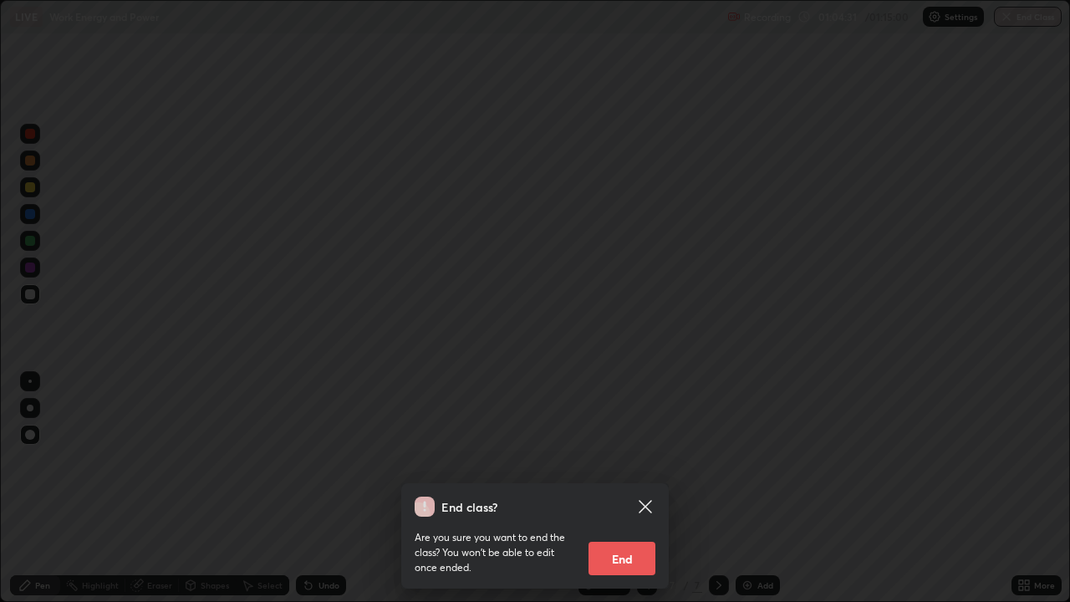
click at [616, 488] on button "End" at bounding box center [622, 558] width 67 height 33
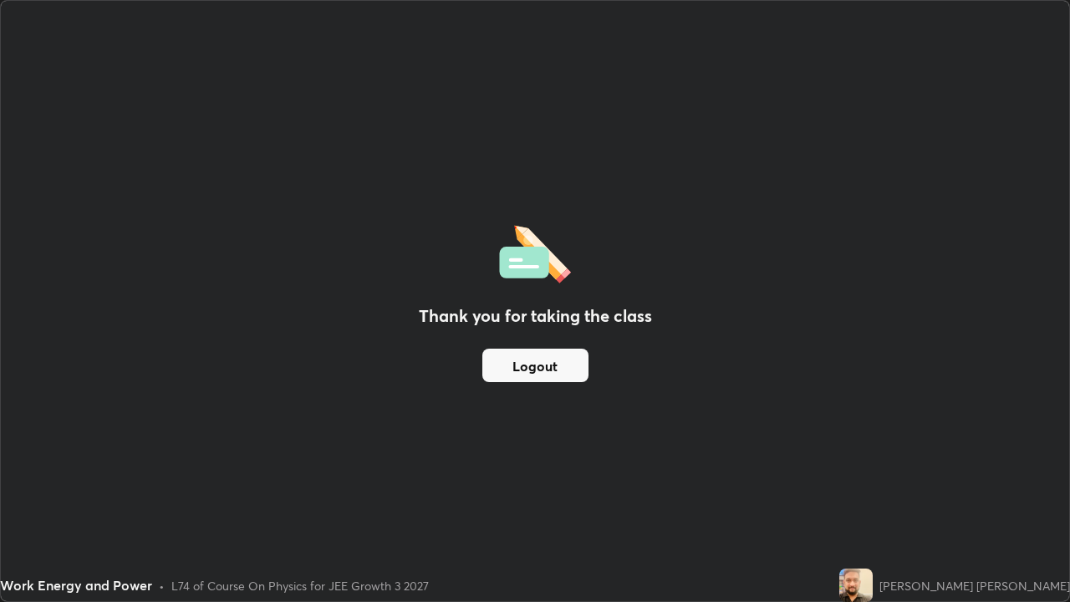
click at [556, 365] on button "Logout" at bounding box center [536, 365] width 106 height 33
click at [564, 374] on button "Logout" at bounding box center [536, 365] width 106 height 33
click at [572, 366] on button "Logout" at bounding box center [536, 365] width 106 height 33
